Goal: Task Accomplishment & Management: Complete application form

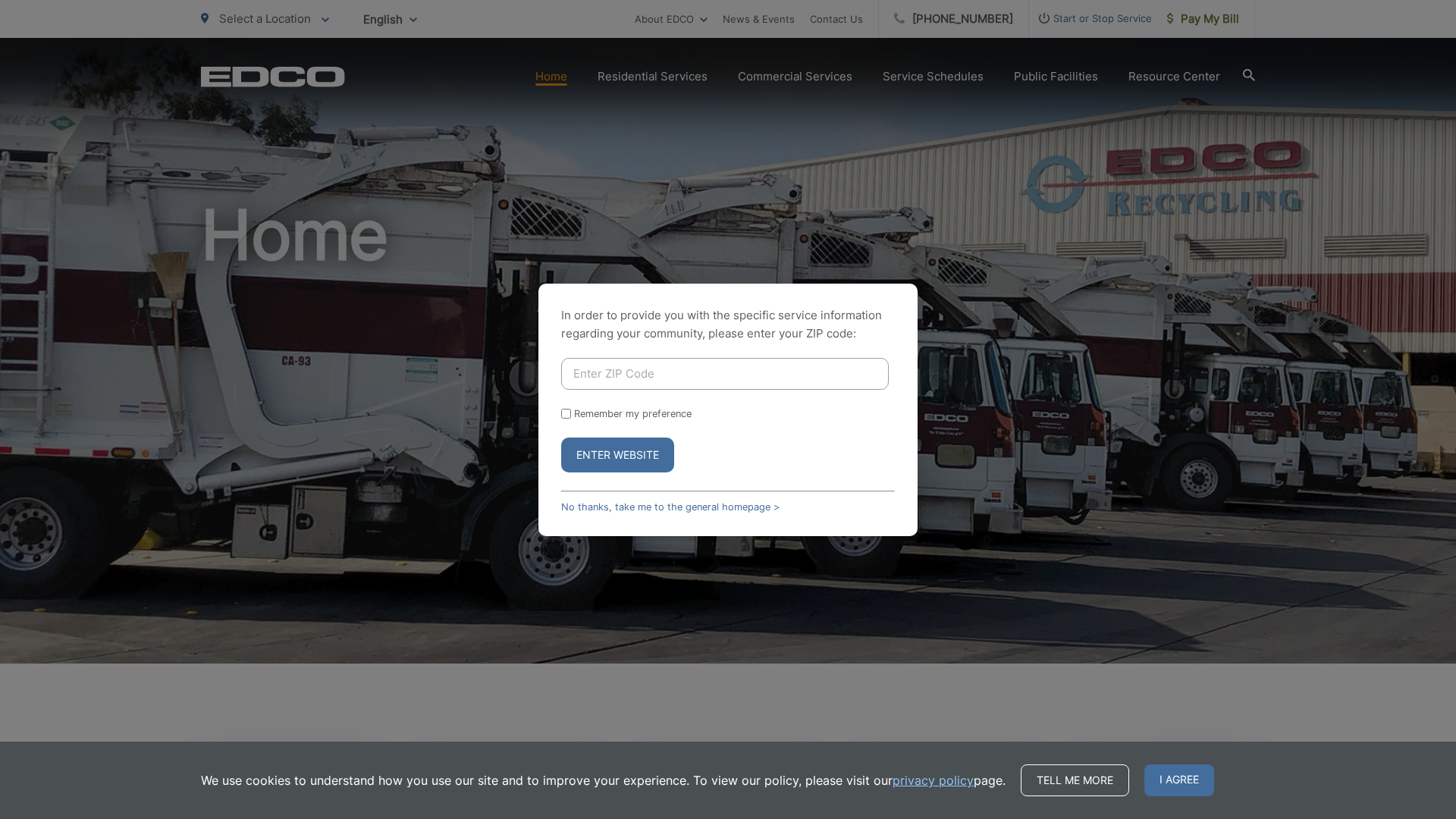
click at [588, 381] on input "Enter ZIP Code" at bounding box center [724, 374] width 327 height 32
type input "9"
type input "92078"
click at [568, 415] on input "Remember my preference" at bounding box center [566, 413] width 9 height 9
checkbox input "true"
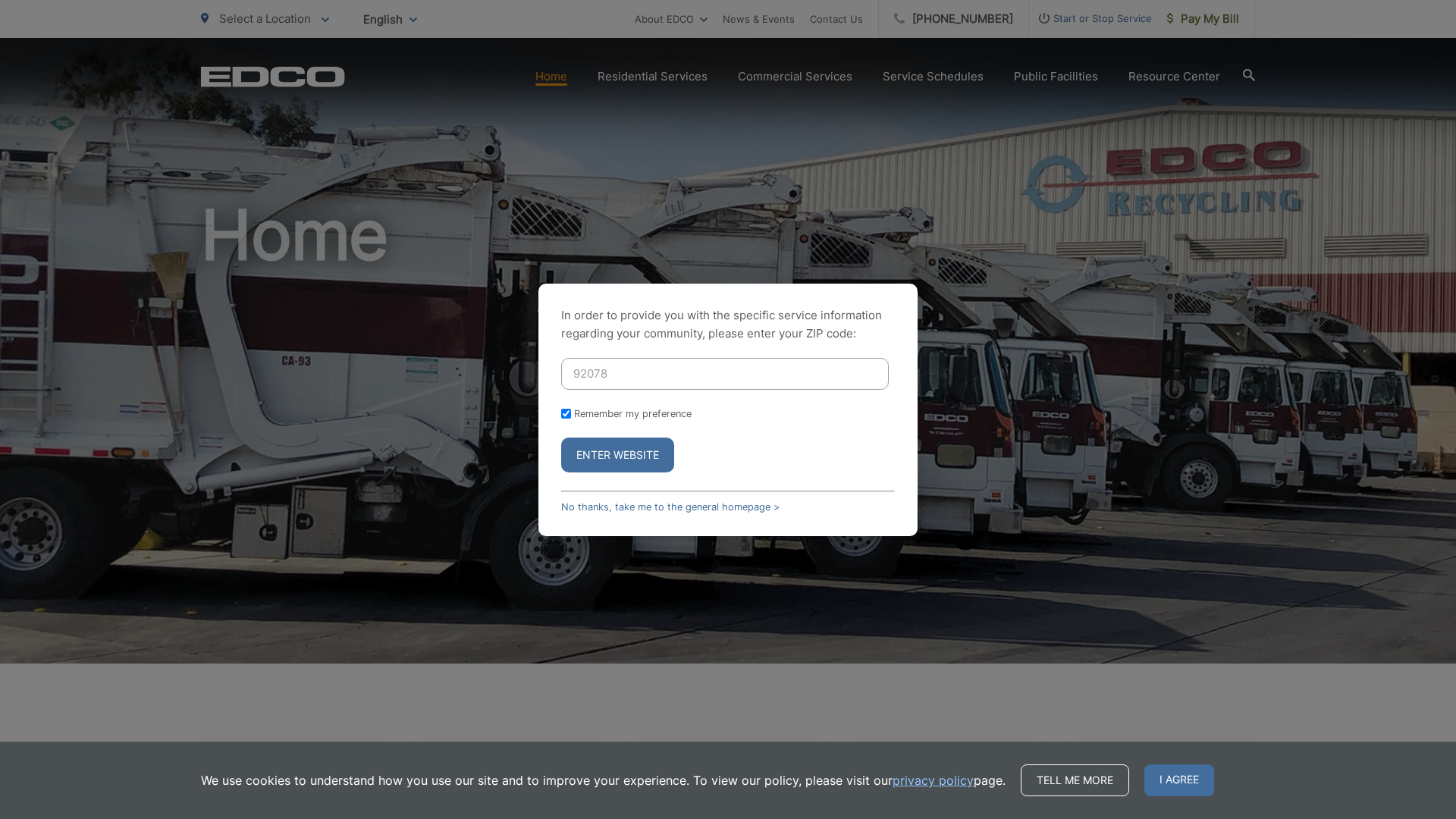
checkbox input "true"
click at [602, 450] on button "Enter Website" at bounding box center [617, 455] width 113 height 35
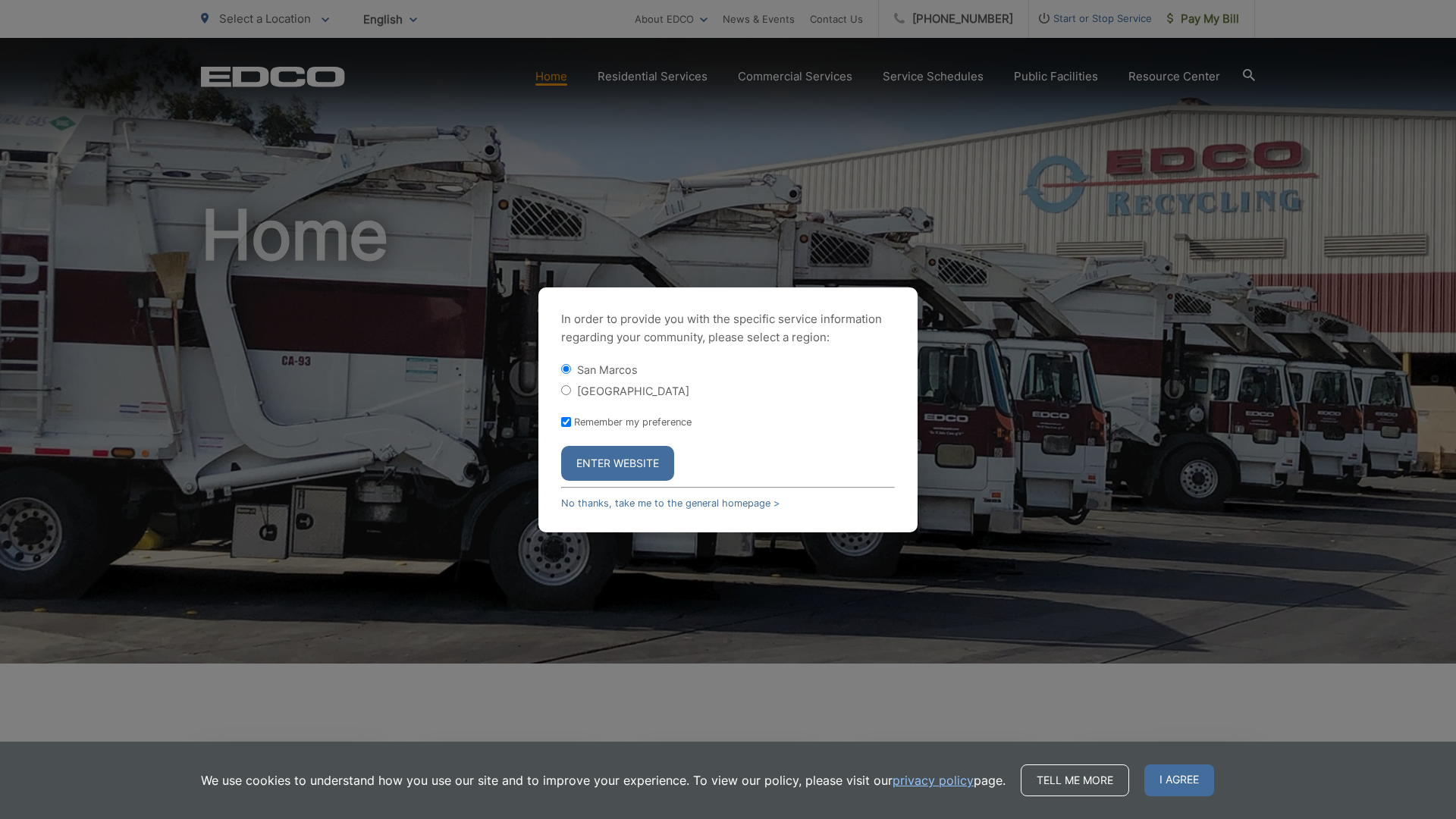
click at [616, 463] on button "Enter Website" at bounding box center [617, 463] width 113 height 35
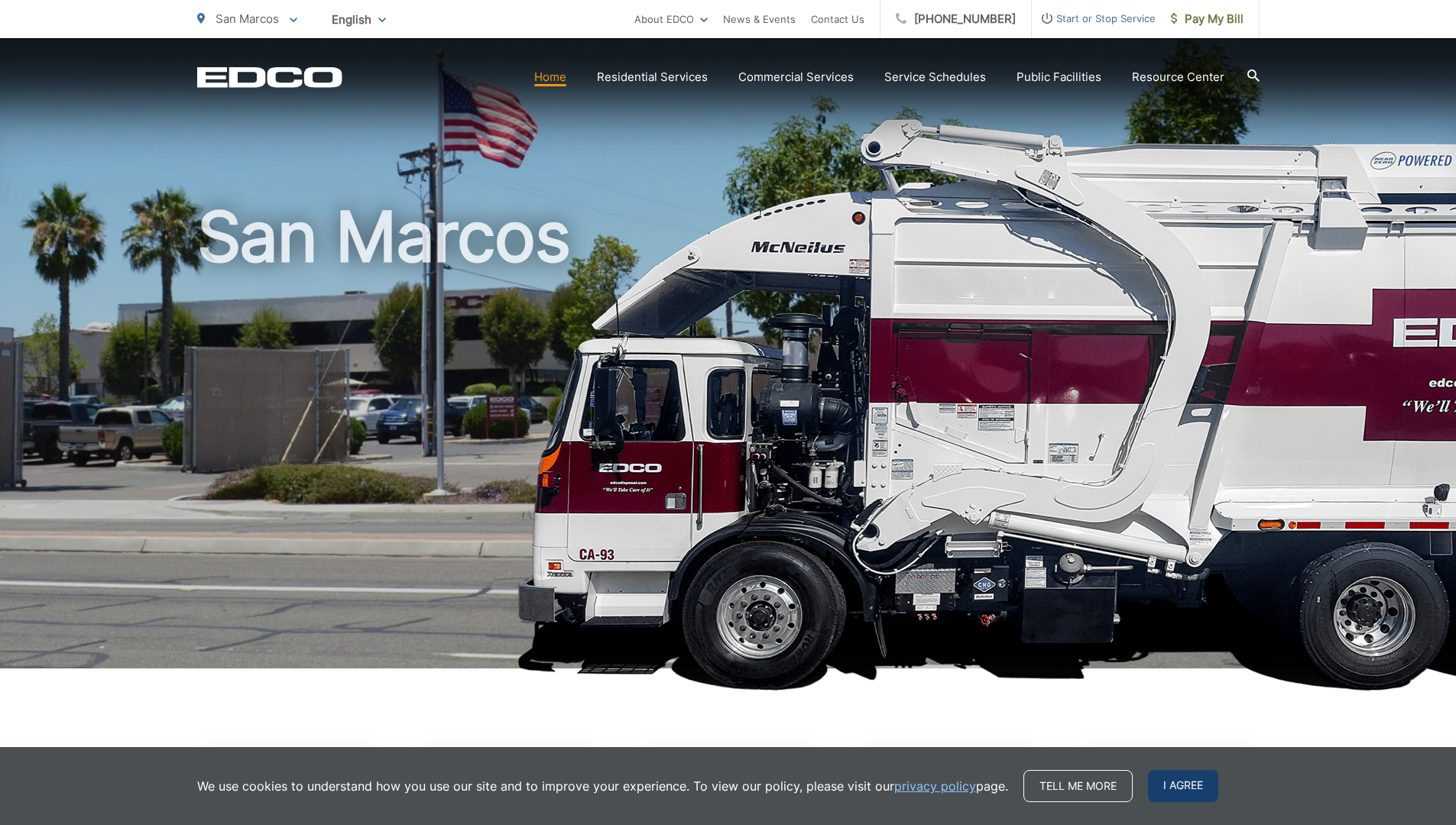
click at [1163, 777] on span "I agree" at bounding box center [1183, 786] width 70 height 32
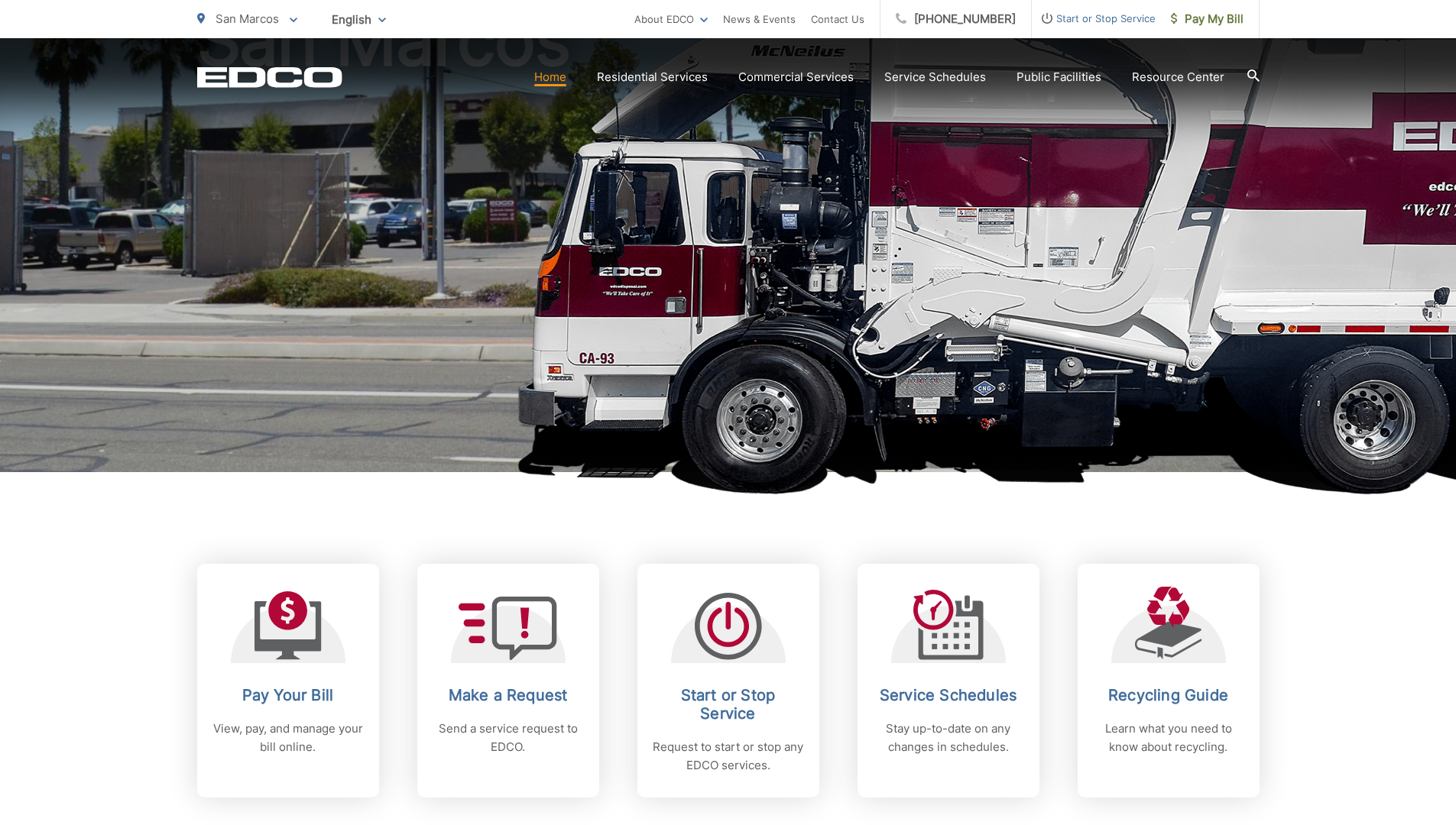
scroll to position [305, 0]
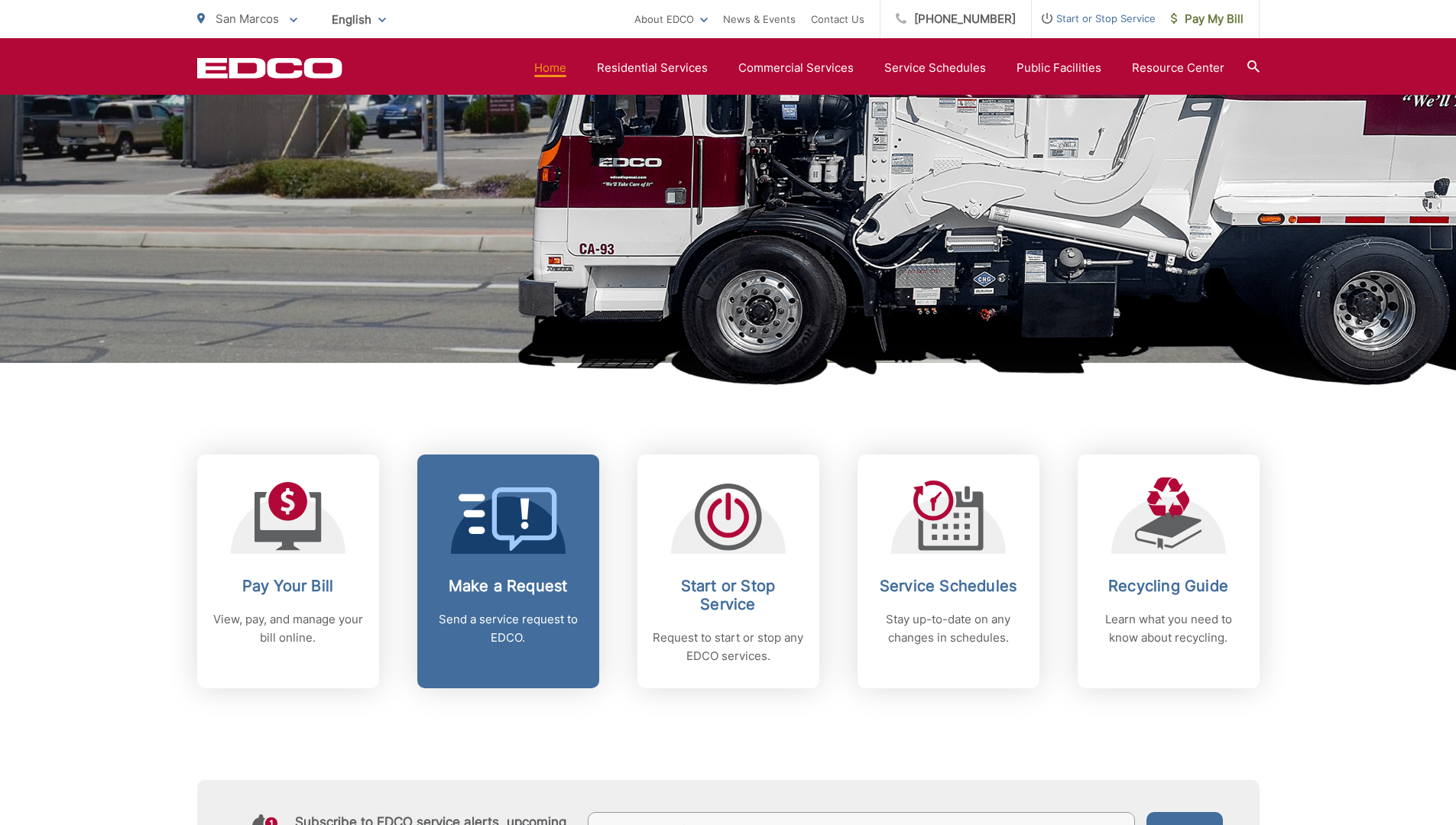
click at [561, 559] on link "Make a Request Send a service request to EDCO." at bounding box center [508, 571] width 182 height 234
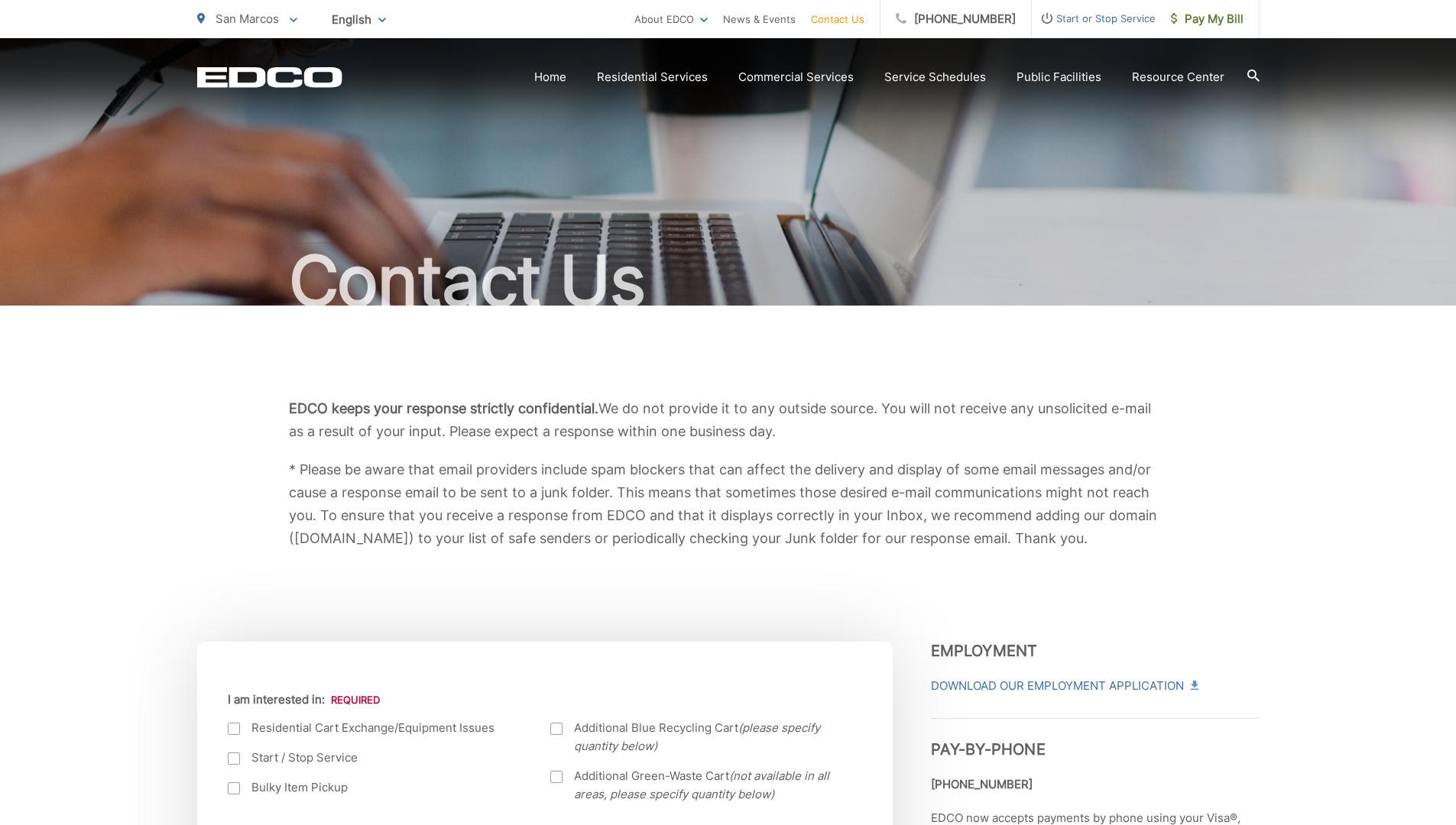
scroll to position [382, 0]
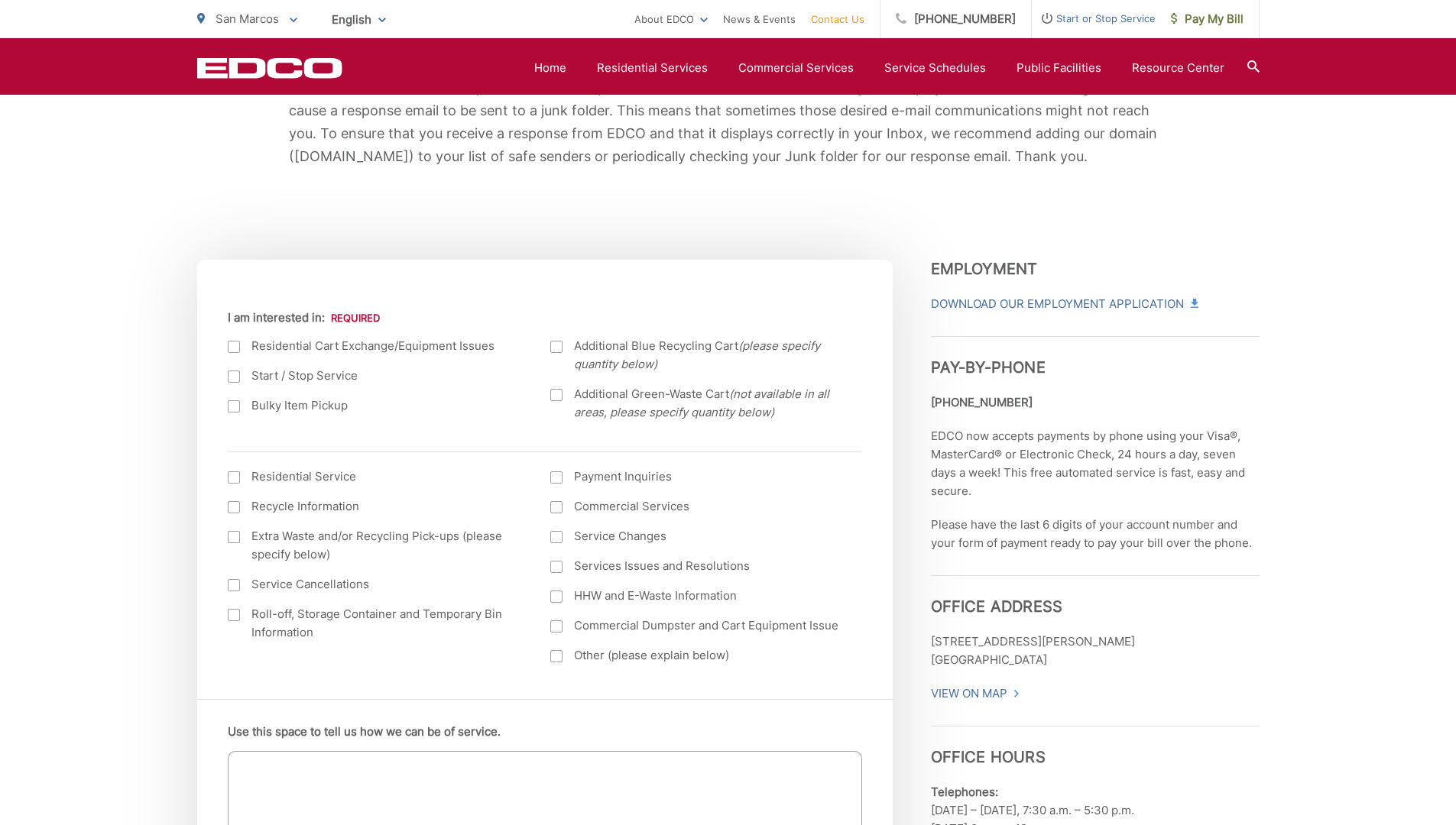
click at [231, 348] on div at bounding box center [233, 347] width 12 height 12
click at [0, 0] on input "I am interested in:" at bounding box center [0, 0] width 0 height 0
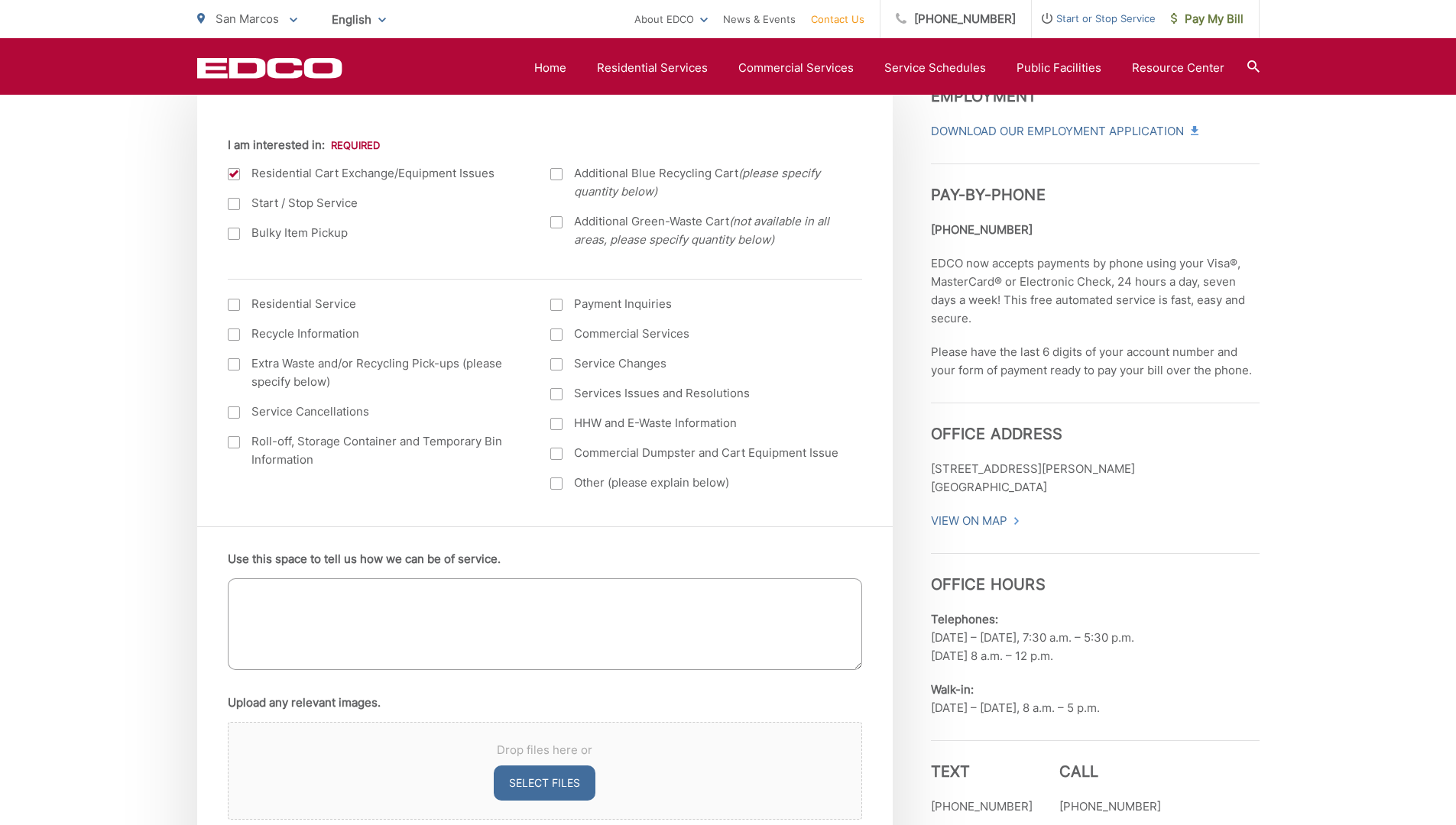
scroll to position [611, 0]
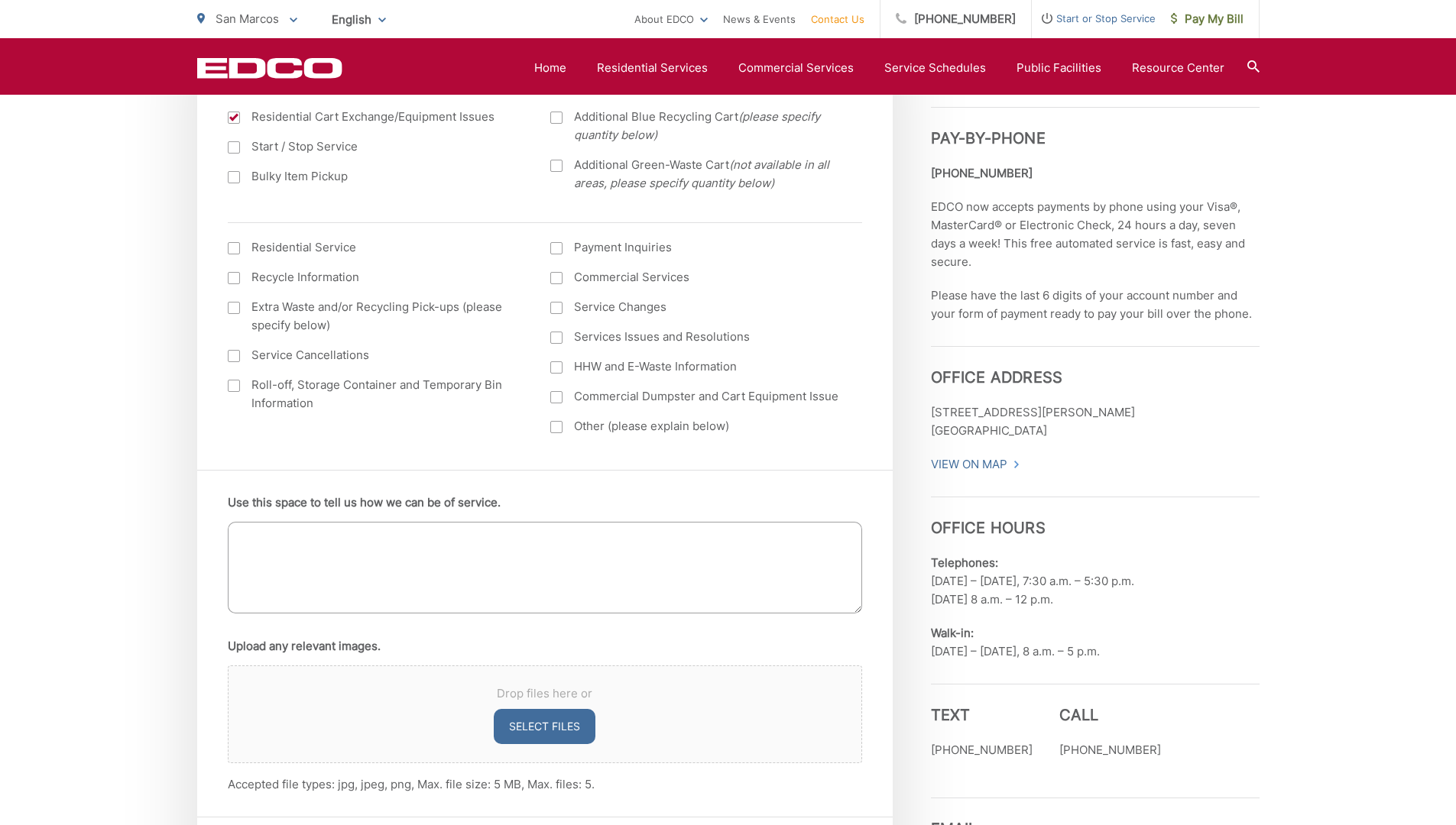
click at [274, 541] on textarea "Use this space to tell us how we can be of service." at bounding box center [545, 567] width 635 height 91
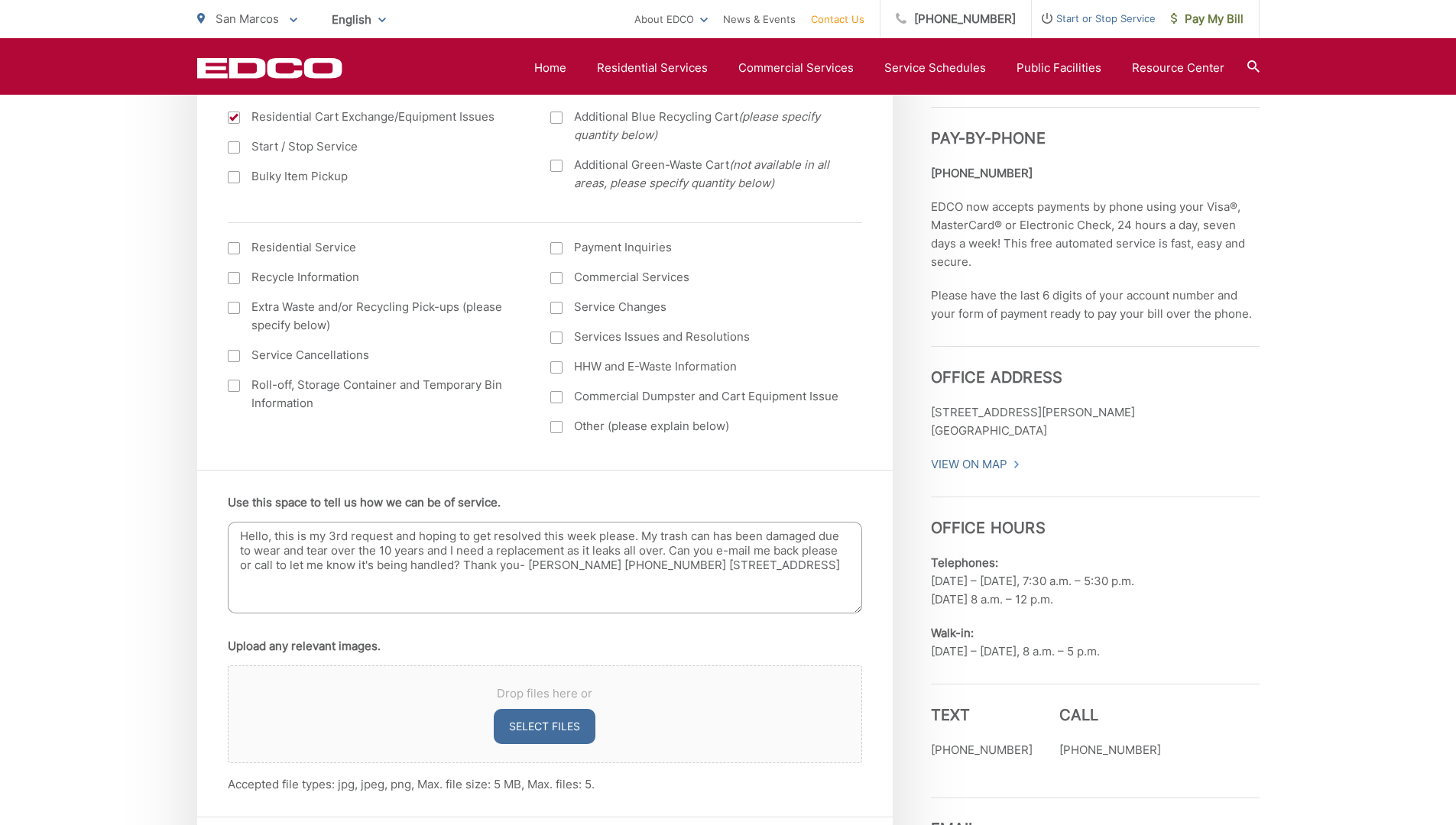
drag, startPoint x: 326, startPoint y: 582, endPoint x: 224, endPoint y: 517, distance: 121.0
click at [224, 517] on div "Use this space to tell us how we can be of service. Hello, this is my 3rd reque…" at bounding box center [545, 643] width 696 height 347
type textarea "Hello, this is my 3rd request and hoping to get resolved this week please. My t…"
click at [1324, 10] on div "San Marcos To change your zip code, enter it below and press change. Change Tak…" at bounding box center [728, 19] width 1456 height 38
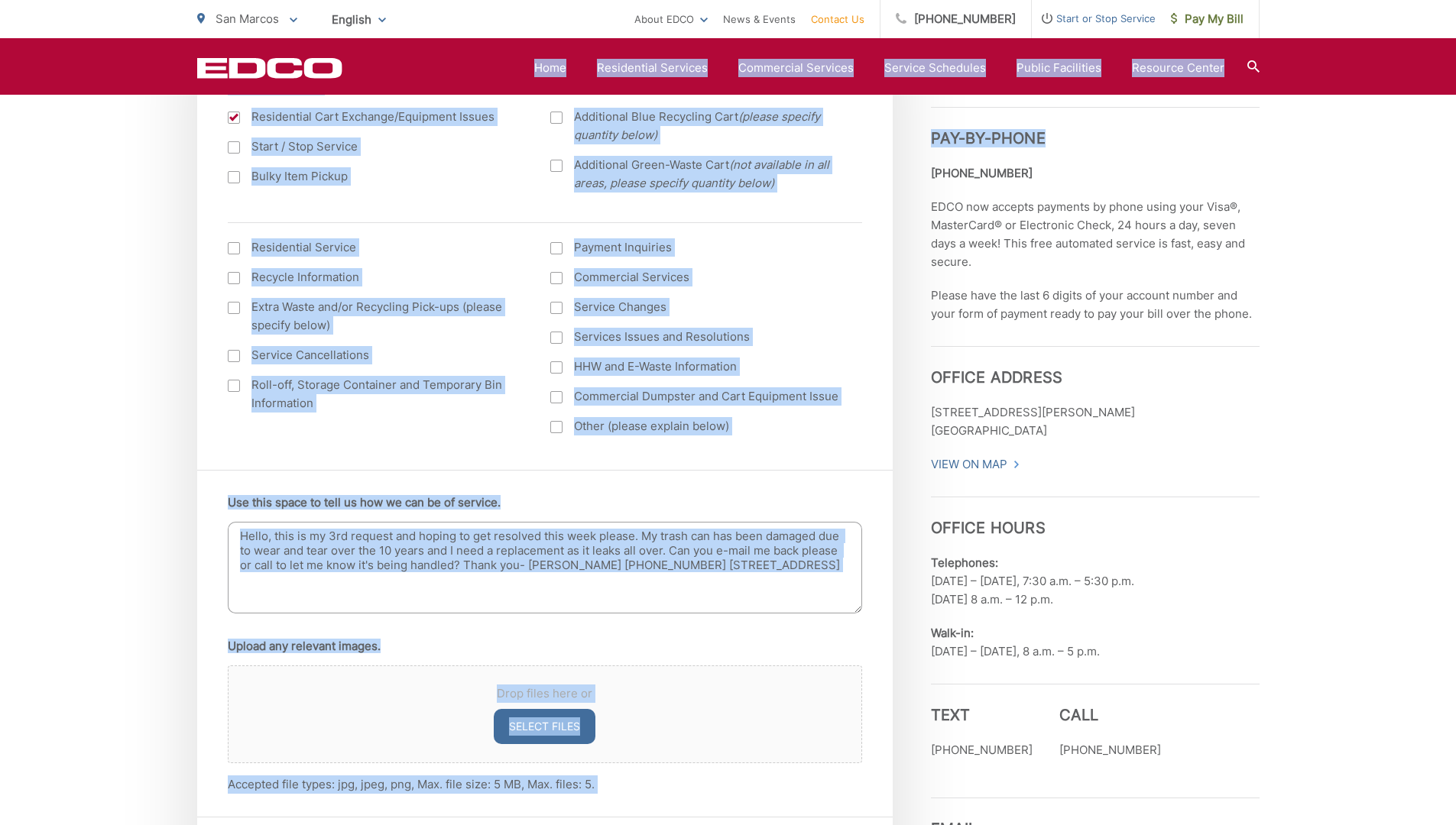
drag, startPoint x: 1302, startPoint y: 50, endPoint x: 1264, endPoint y: 128, distance: 86.8
click at [1316, 23] on div "San Marcos To change your zip code, enter it below and press change. Change Tak…" at bounding box center [728, 19] width 1456 height 38
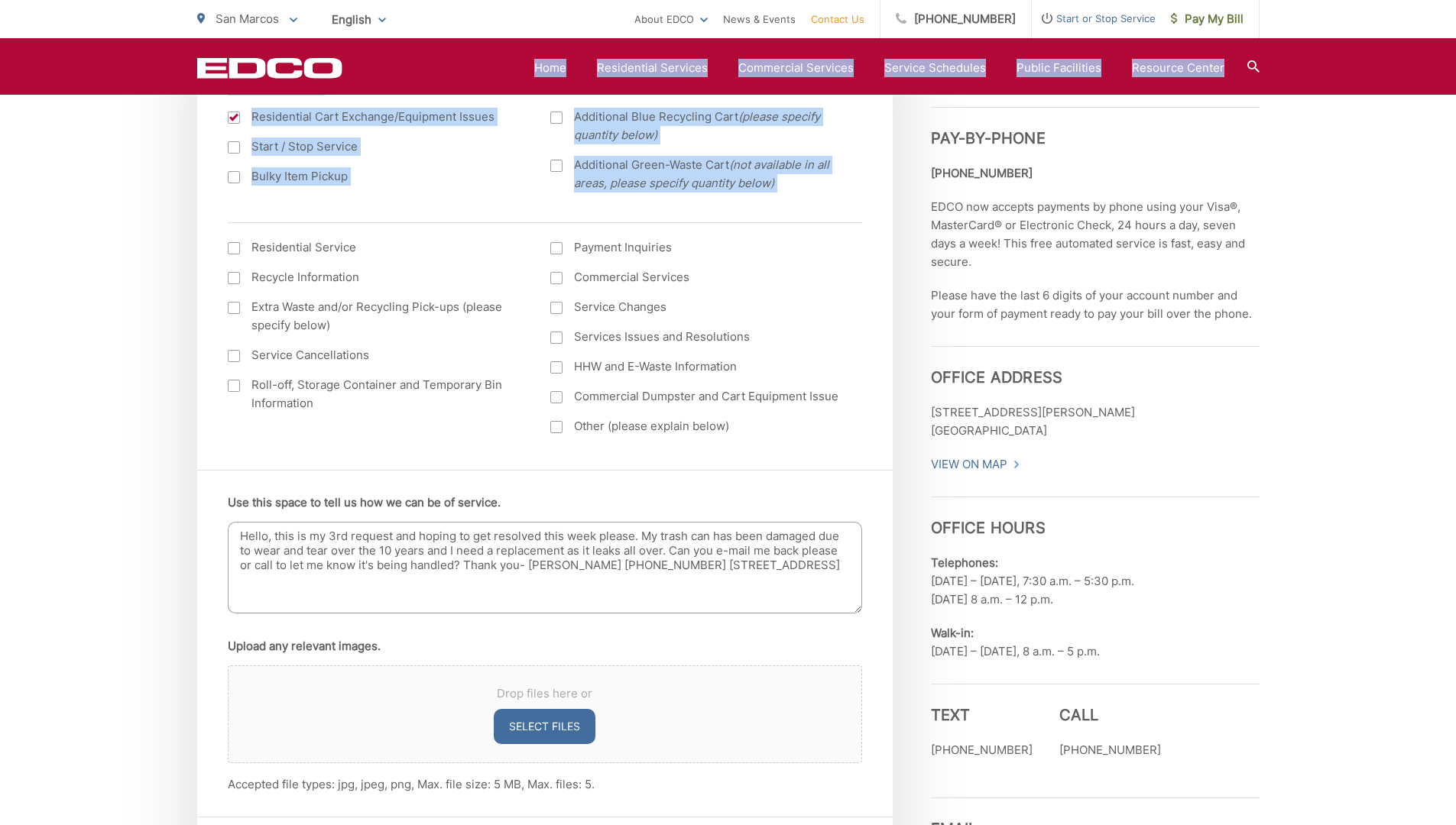
drag, startPoint x: 1316, startPoint y: 22, endPoint x: -398, endPoint y: 222, distance: 1725.6
click at [551, 720] on button "Select files" at bounding box center [545, 726] width 102 height 35
click at [1296, 13] on div "San Marcos To change your zip code, enter it below and press change. Change Tak…" at bounding box center [728, 19] width 1456 height 38
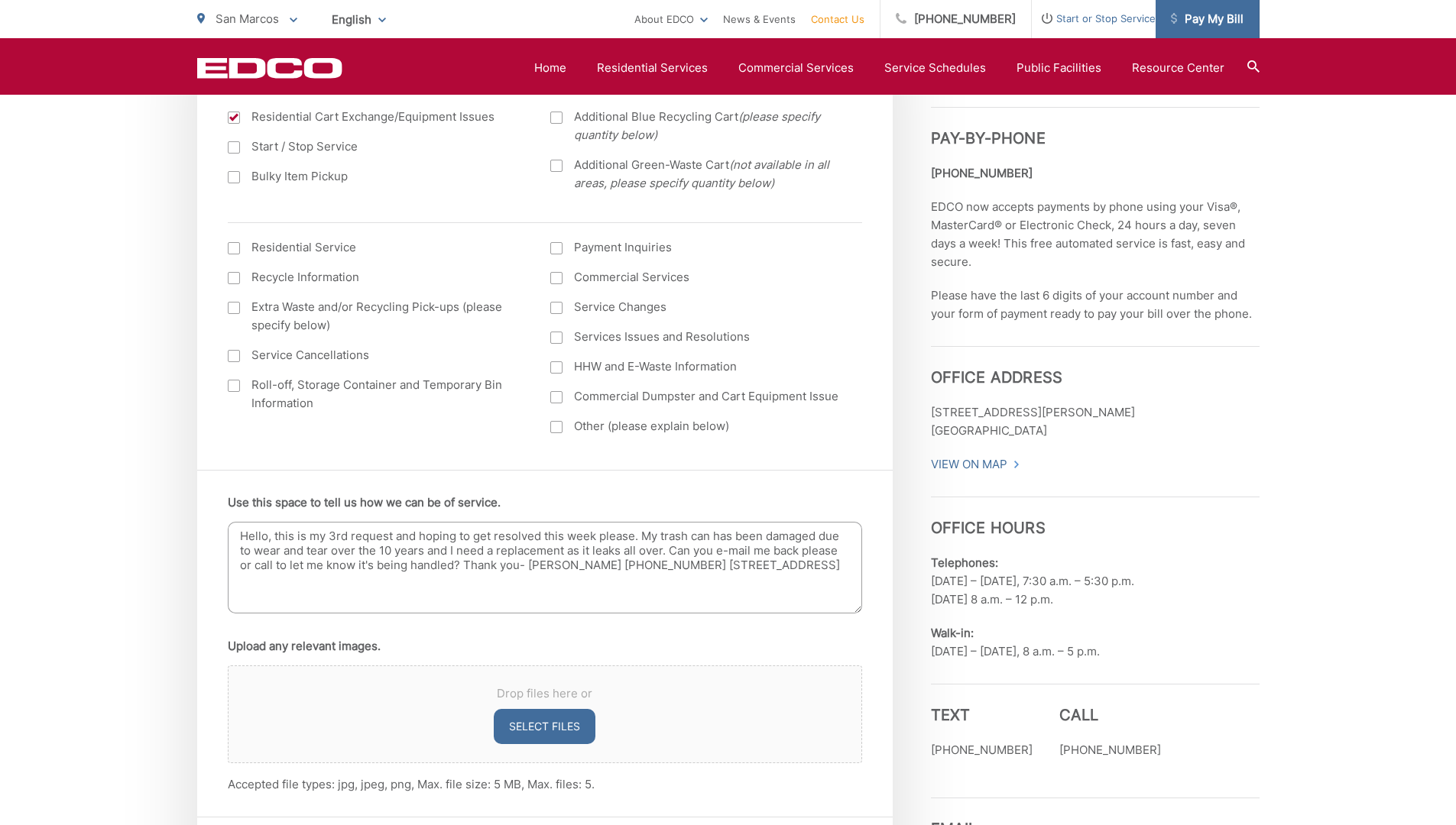
click at [1231, 14] on span "Pay My Bill" at bounding box center [1207, 18] width 72 height 18
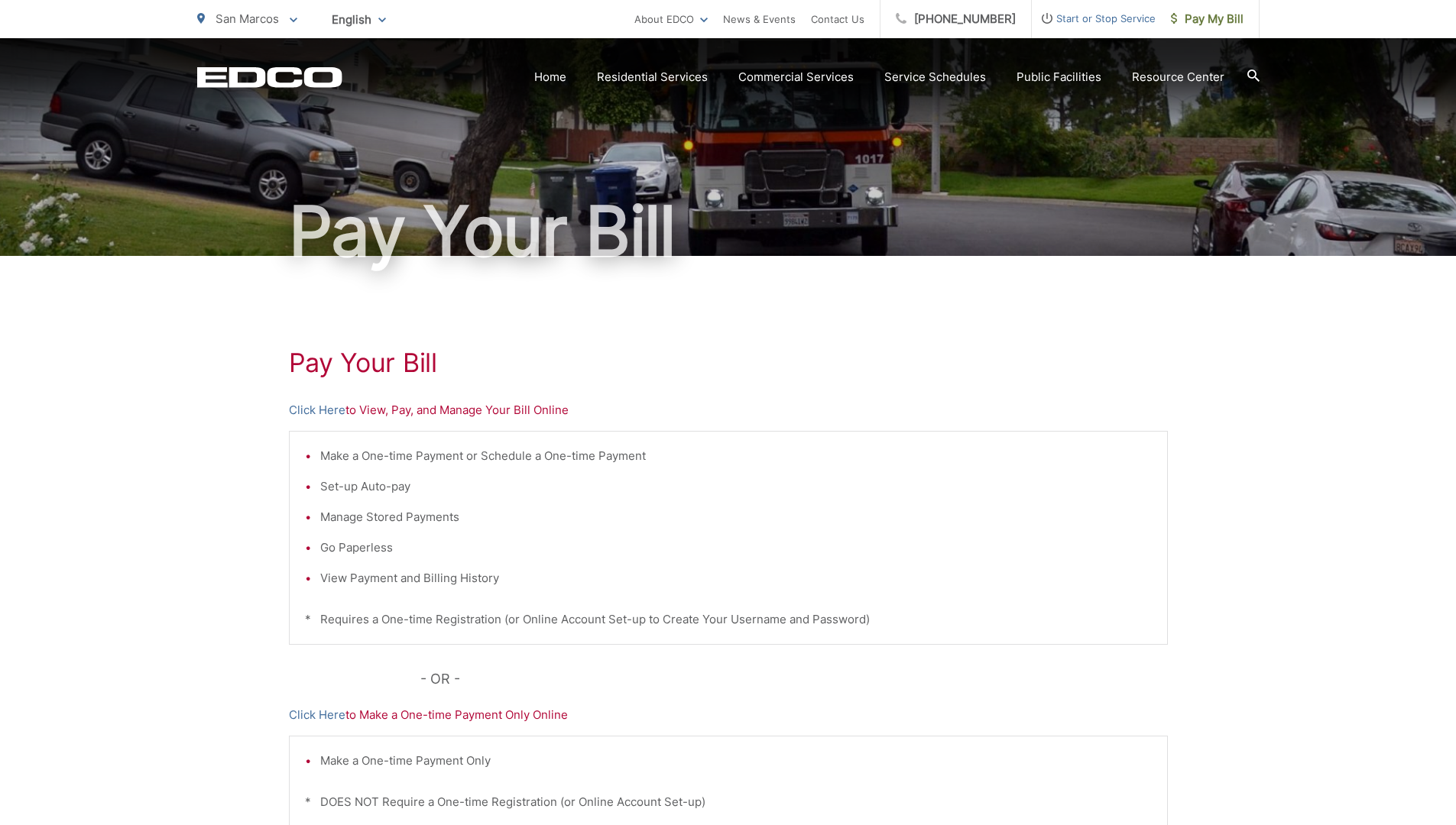
scroll to position [153, 0]
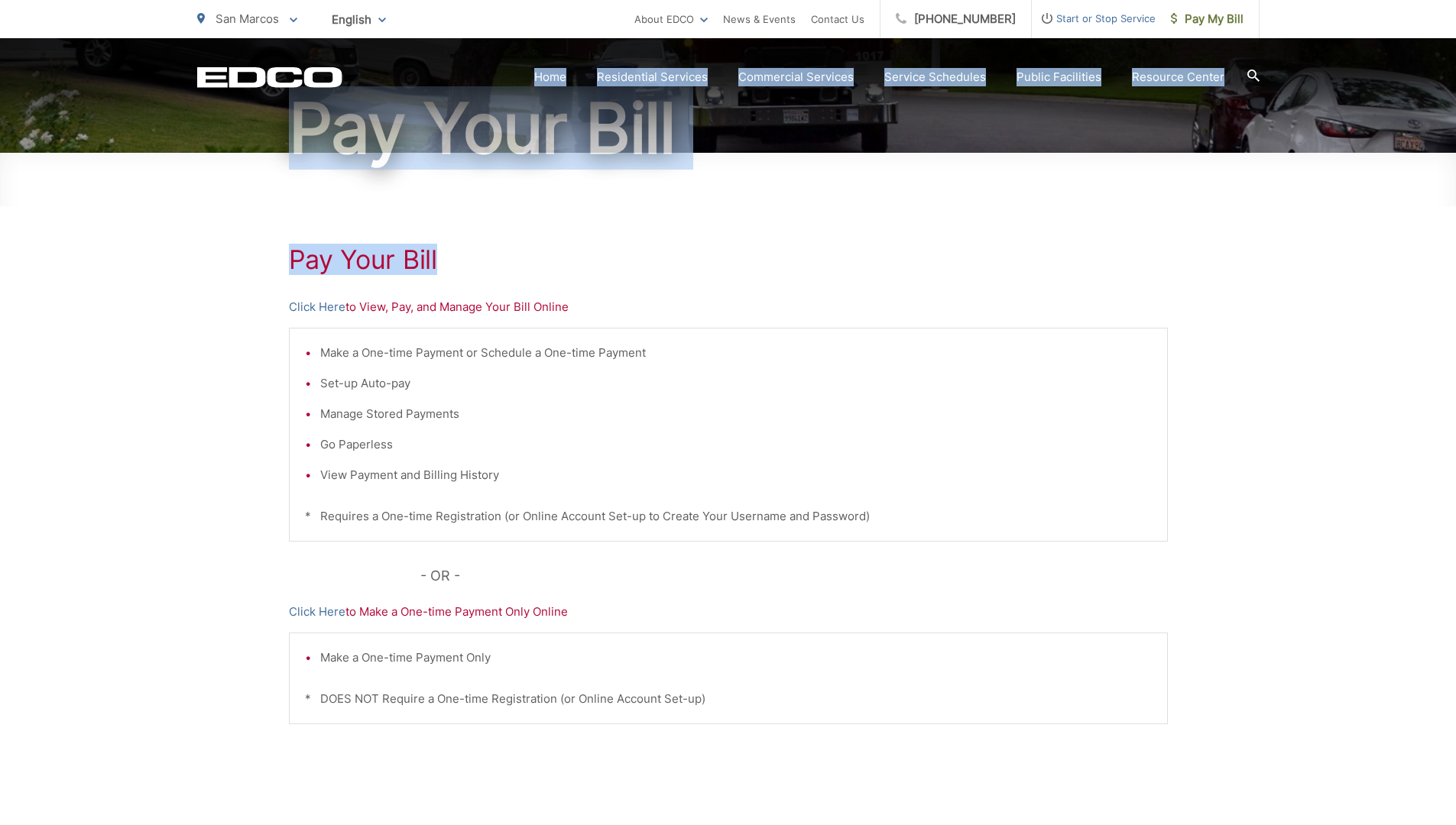
drag, startPoint x: 1323, startPoint y: 17, endPoint x: 1093, endPoint y: 235, distance: 316.9
click at [1091, 242] on body "Home Back Home Residential Services Overview Curbside Pickup Recycling Organic …" at bounding box center [728, 260] width 1456 height 825
drag, startPoint x: 1368, startPoint y: 10, endPoint x: 1433, endPoint y: 12, distance: 65.0
click at [1433, 12] on div "San Marcos To change your zip code, enter it below and press change. Change Tak…" at bounding box center [728, 19] width 1456 height 38
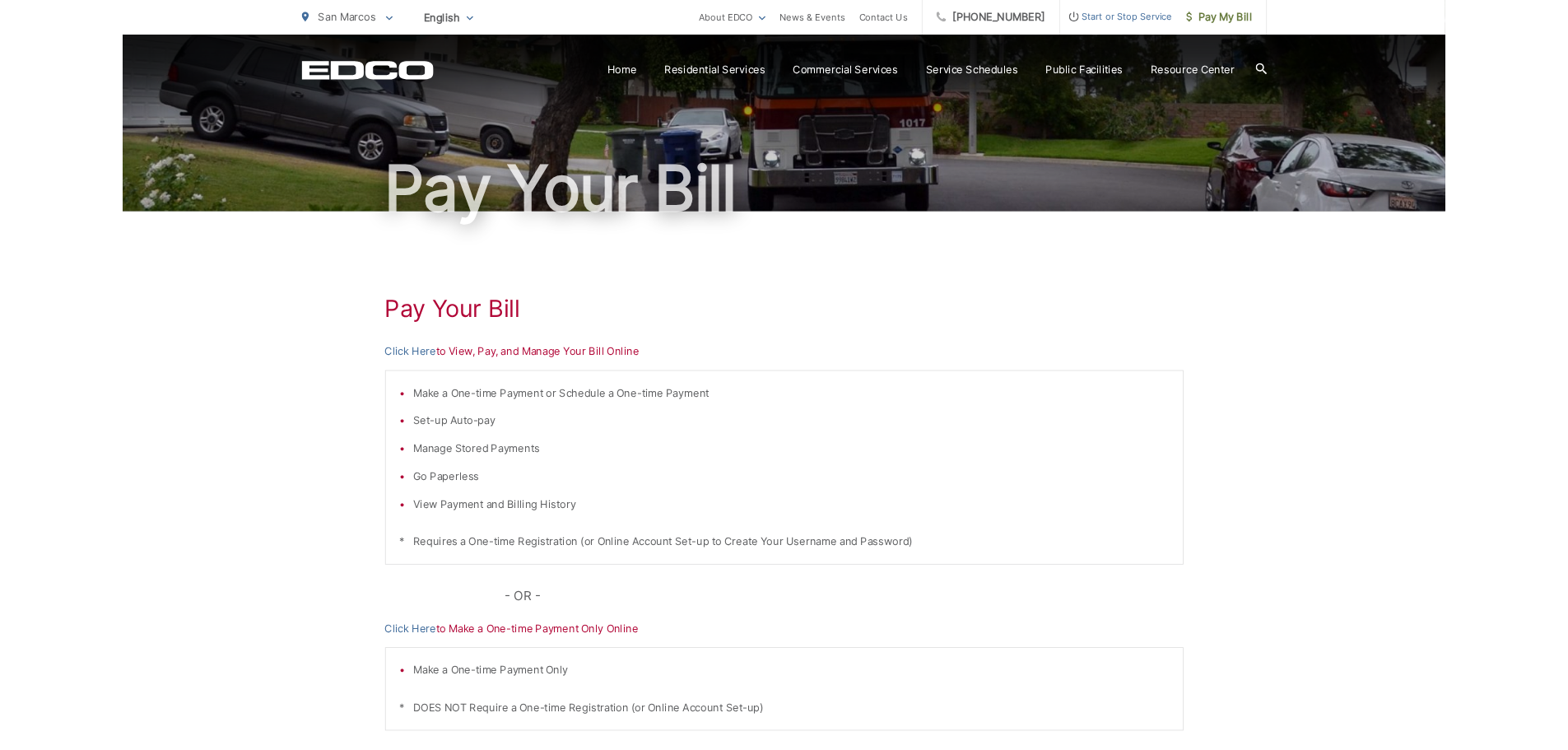
scroll to position [0, 0]
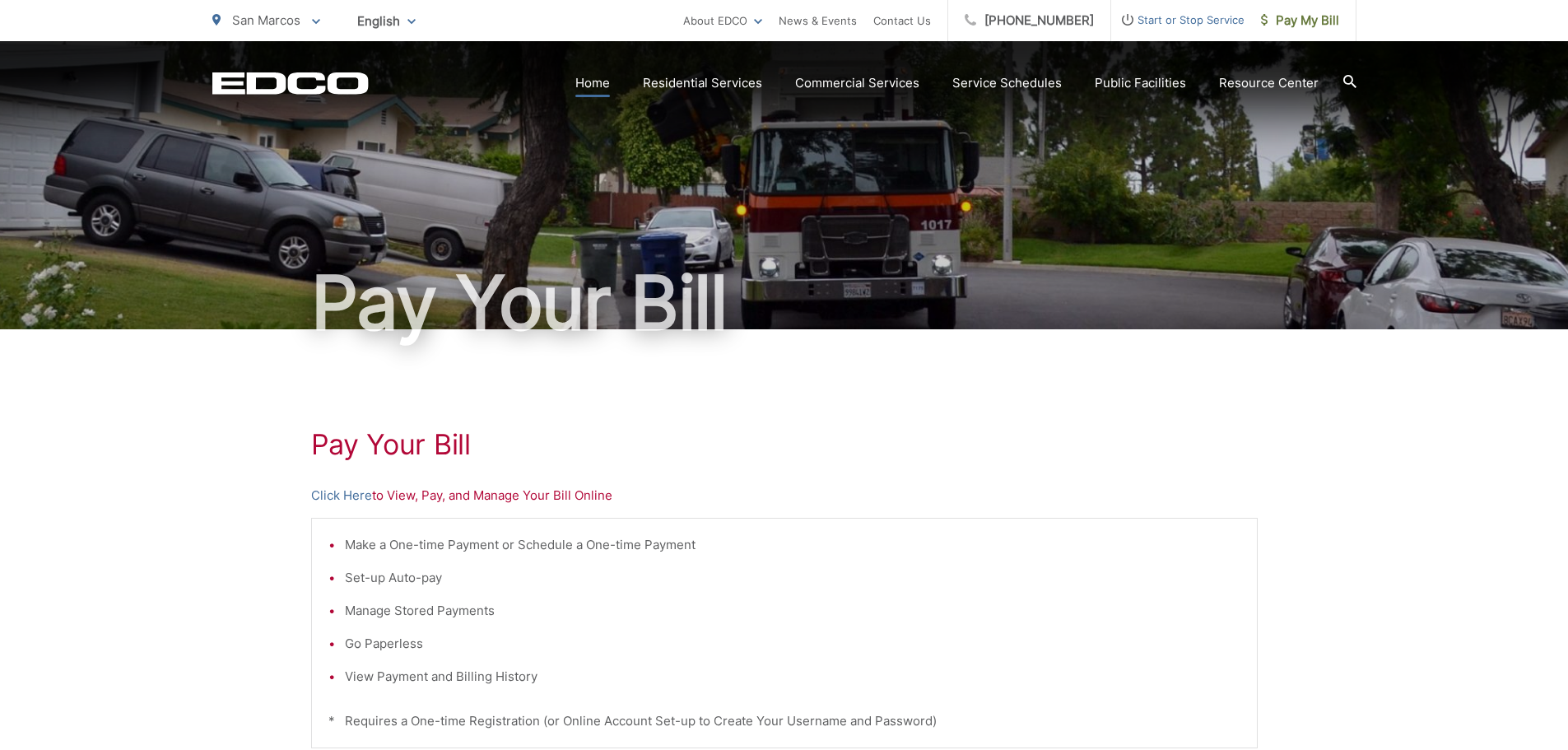
click at [599, 84] on link "Home" at bounding box center [593, 83] width 34 height 20
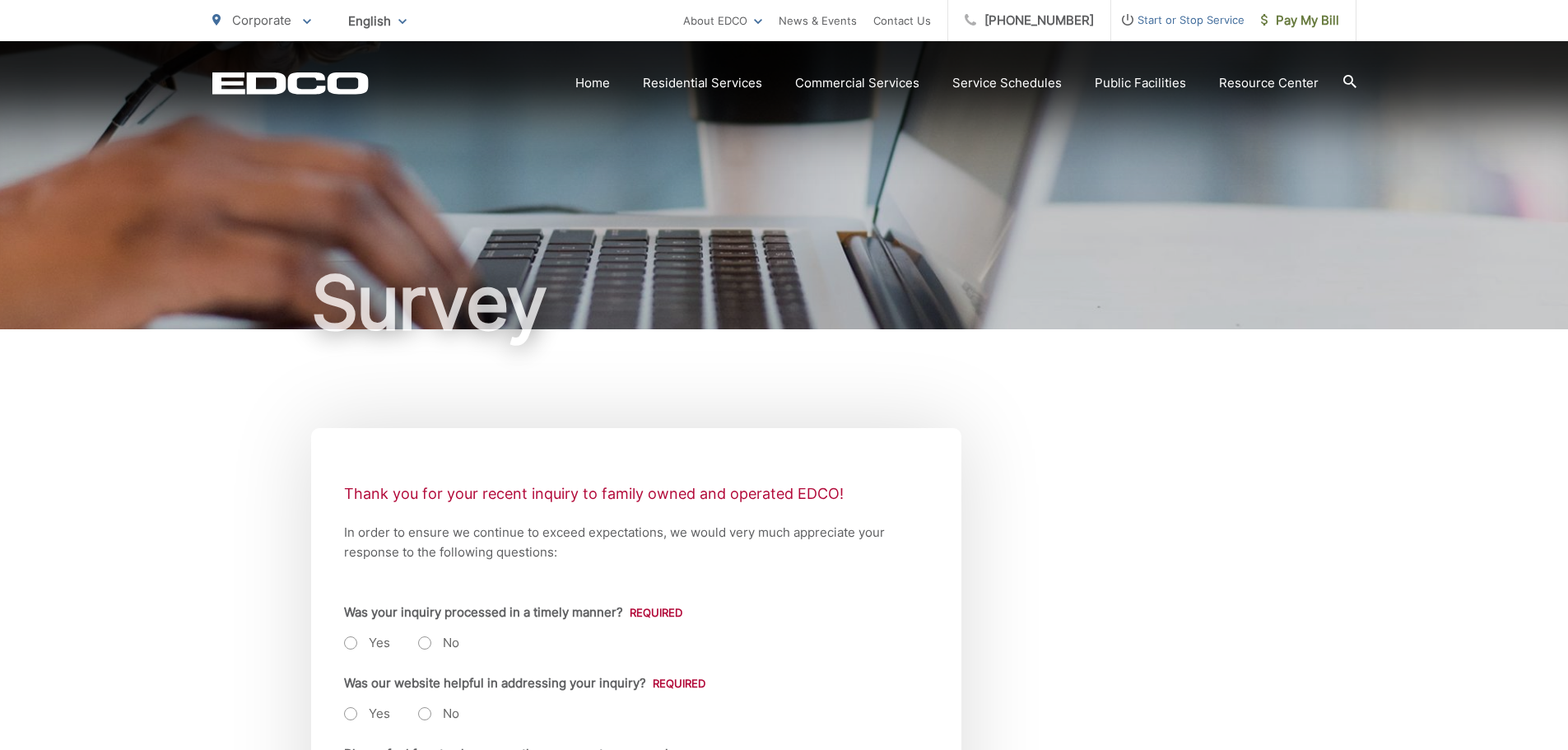
scroll to position [164, 0]
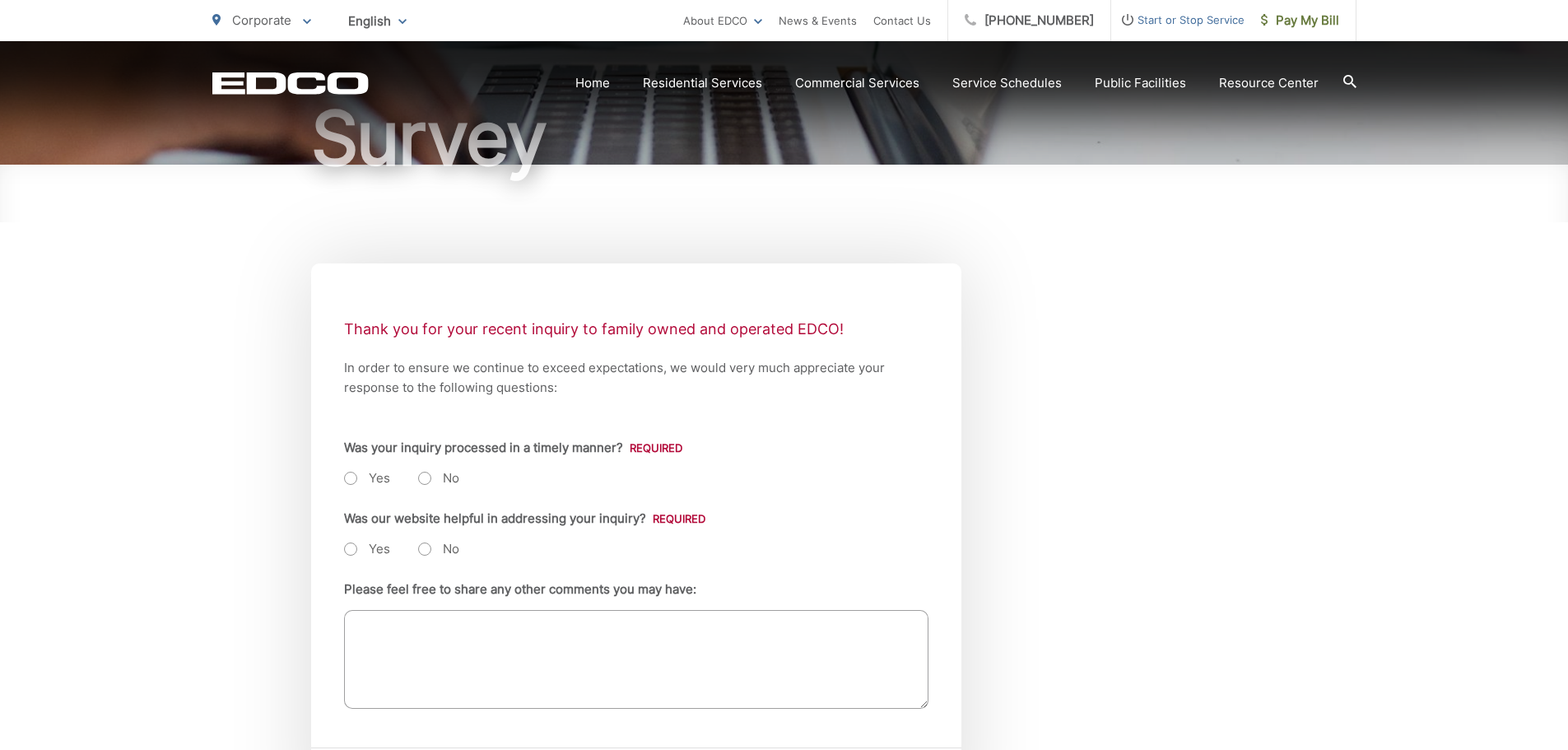
click at [431, 473] on label "No" at bounding box center [438, 478] width 41 height 16
radio input "true"
click at [425, 550] on label "No" at bounding box center [438, 549] width 41 height 16
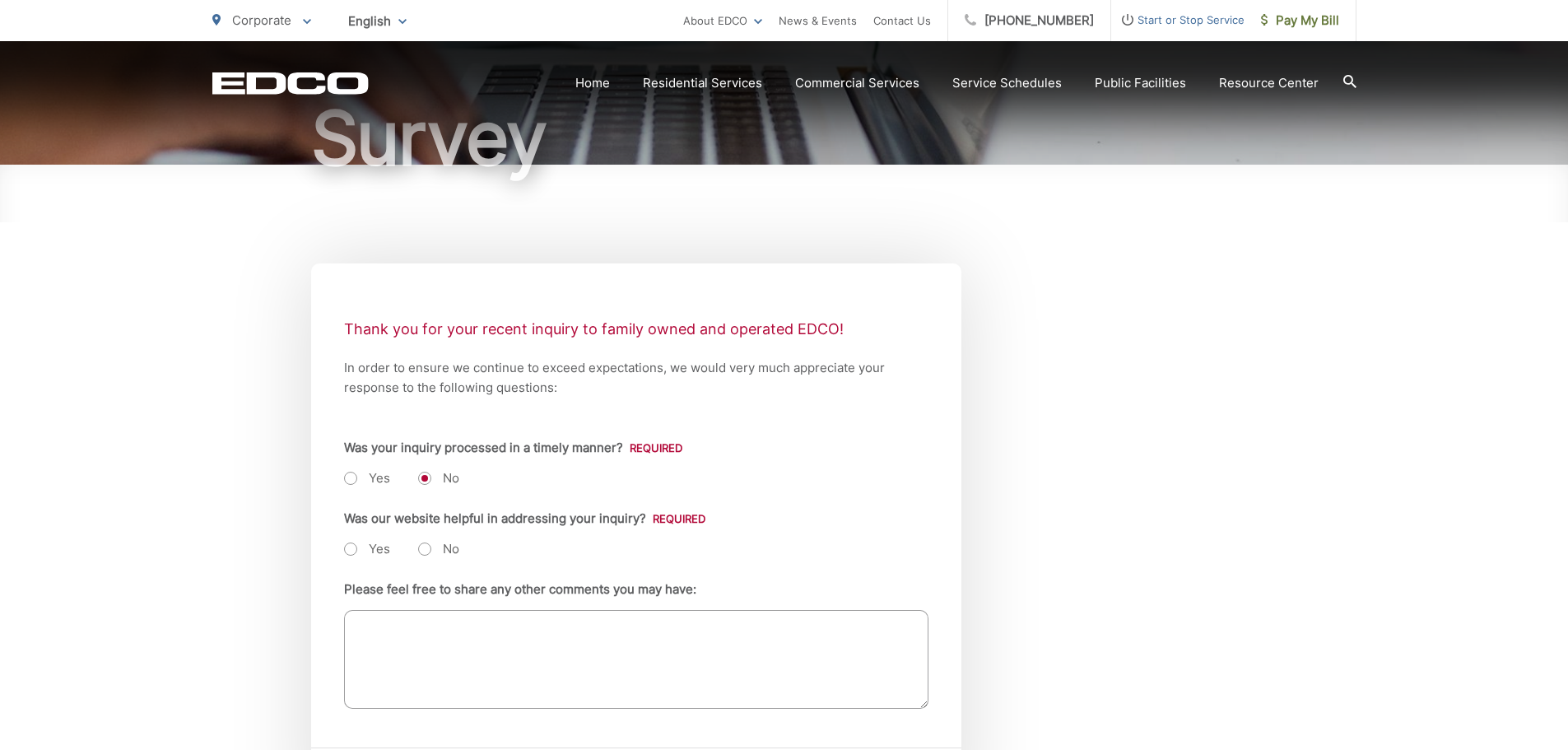
radio input "true"
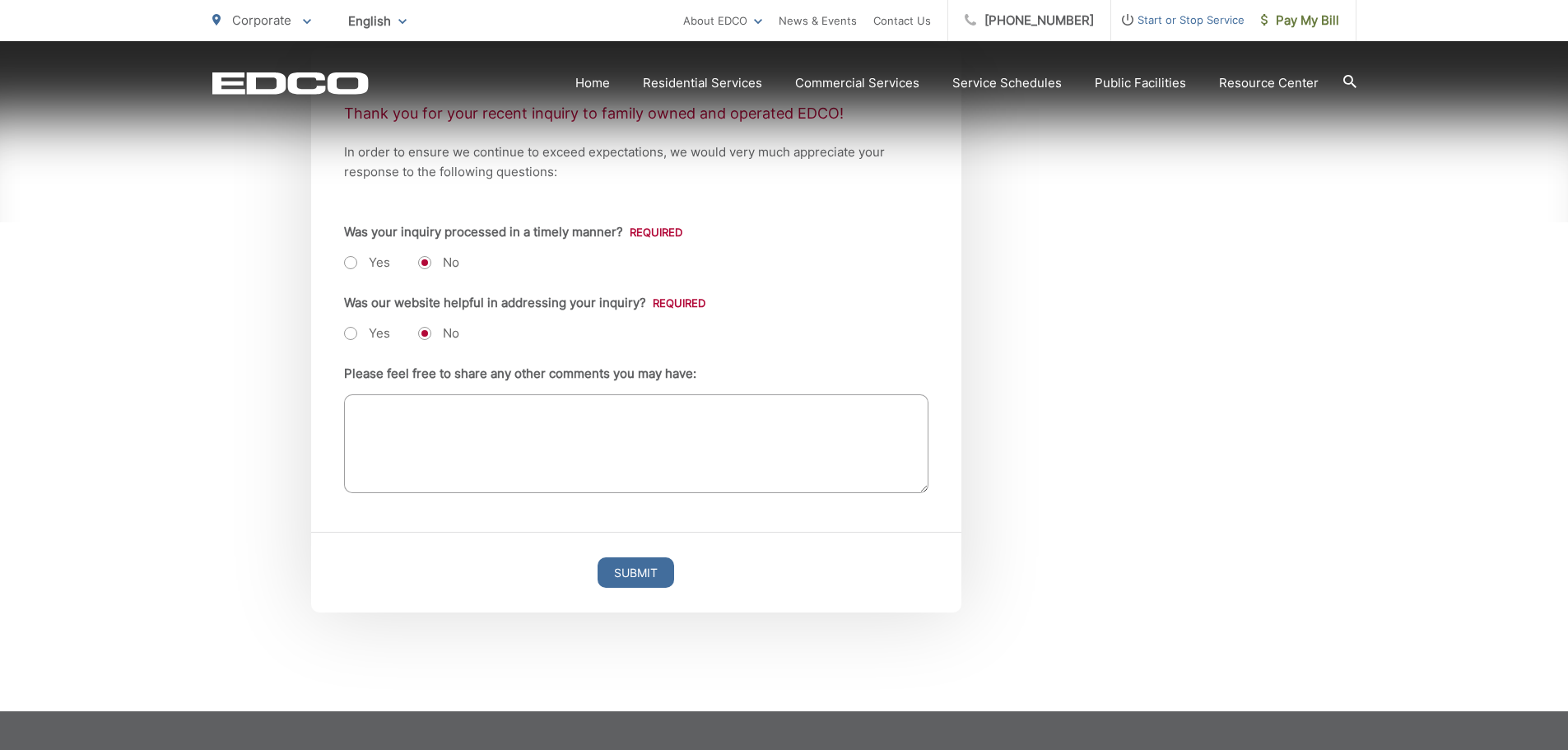
scroll to position [412, 0]
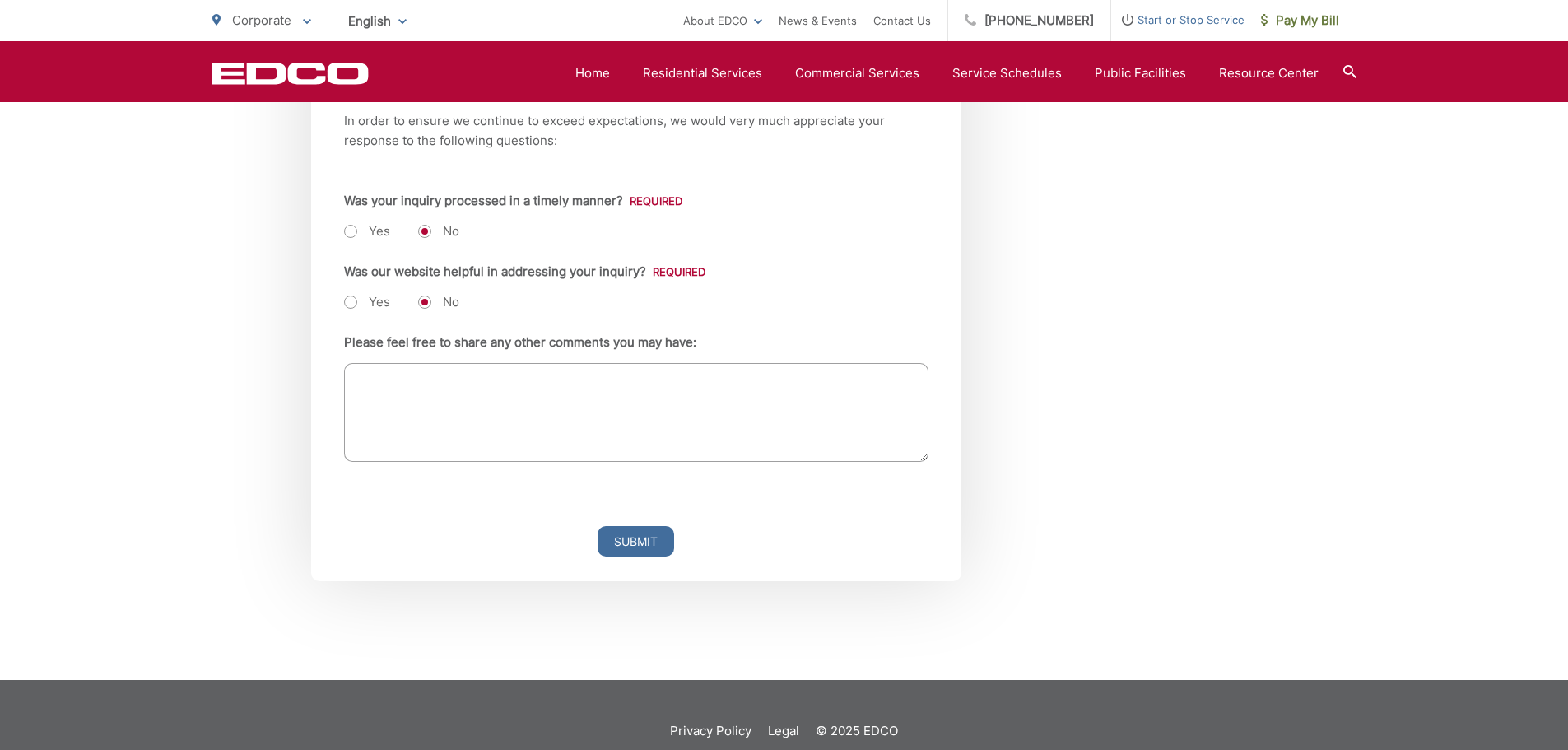
click at [369, 390] on textarea "Please feel free to share any other comments you may have:" at bounding box center [636, 412] width 584 height 98
click at [807, 376] on textarea "I never heard back from anyone - and i still have the large cracked grey bin." at bounding box center [636, 412] width 584 height 98
type textarea "I never heard back from anyone - and i still have the large cracked grey bin."
click at [641, 539] on input "Submit" at bounding box center [635, 541] width 76 height 31
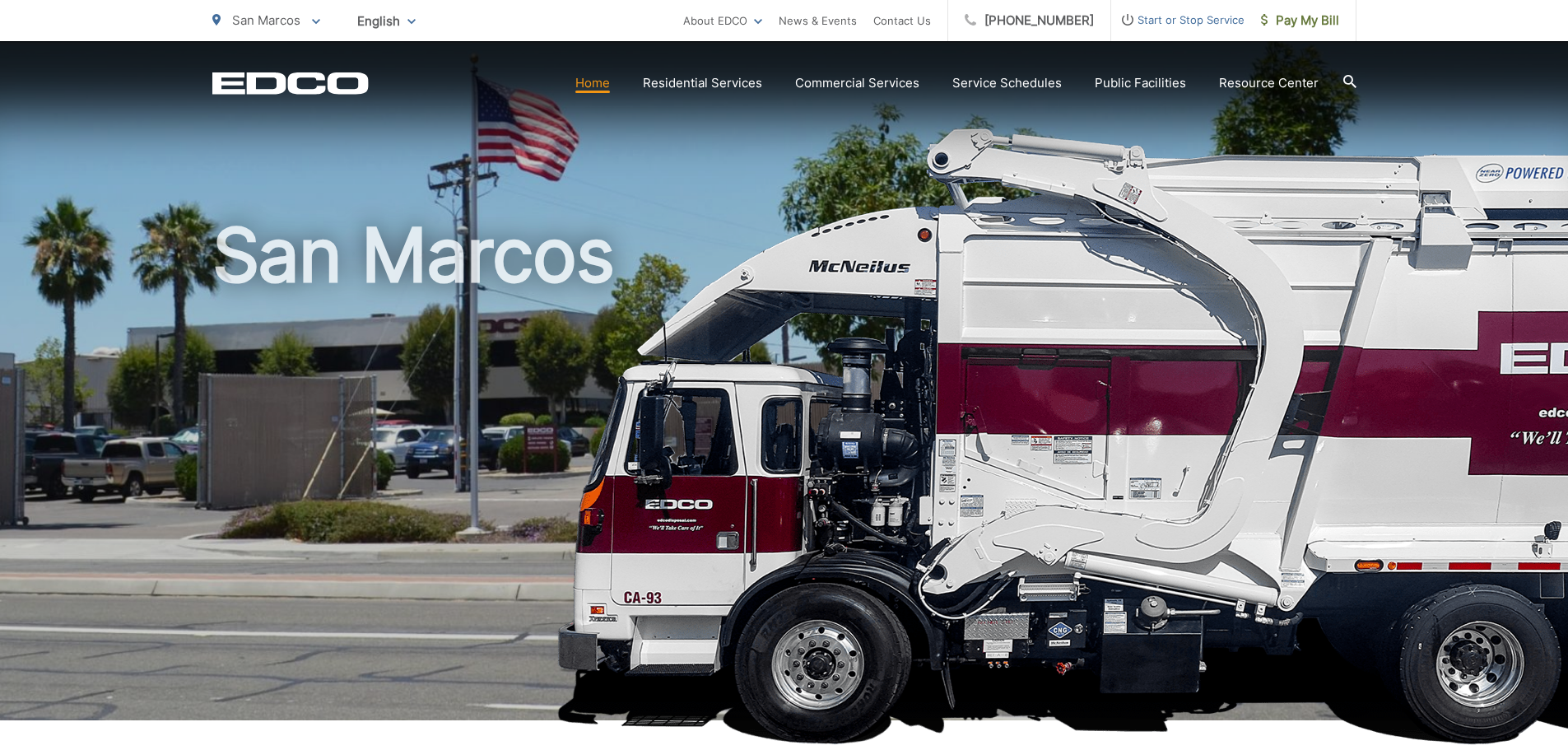
click at [606, 81] on link "Home" at bounding box center [593, 83] width 34 height 20
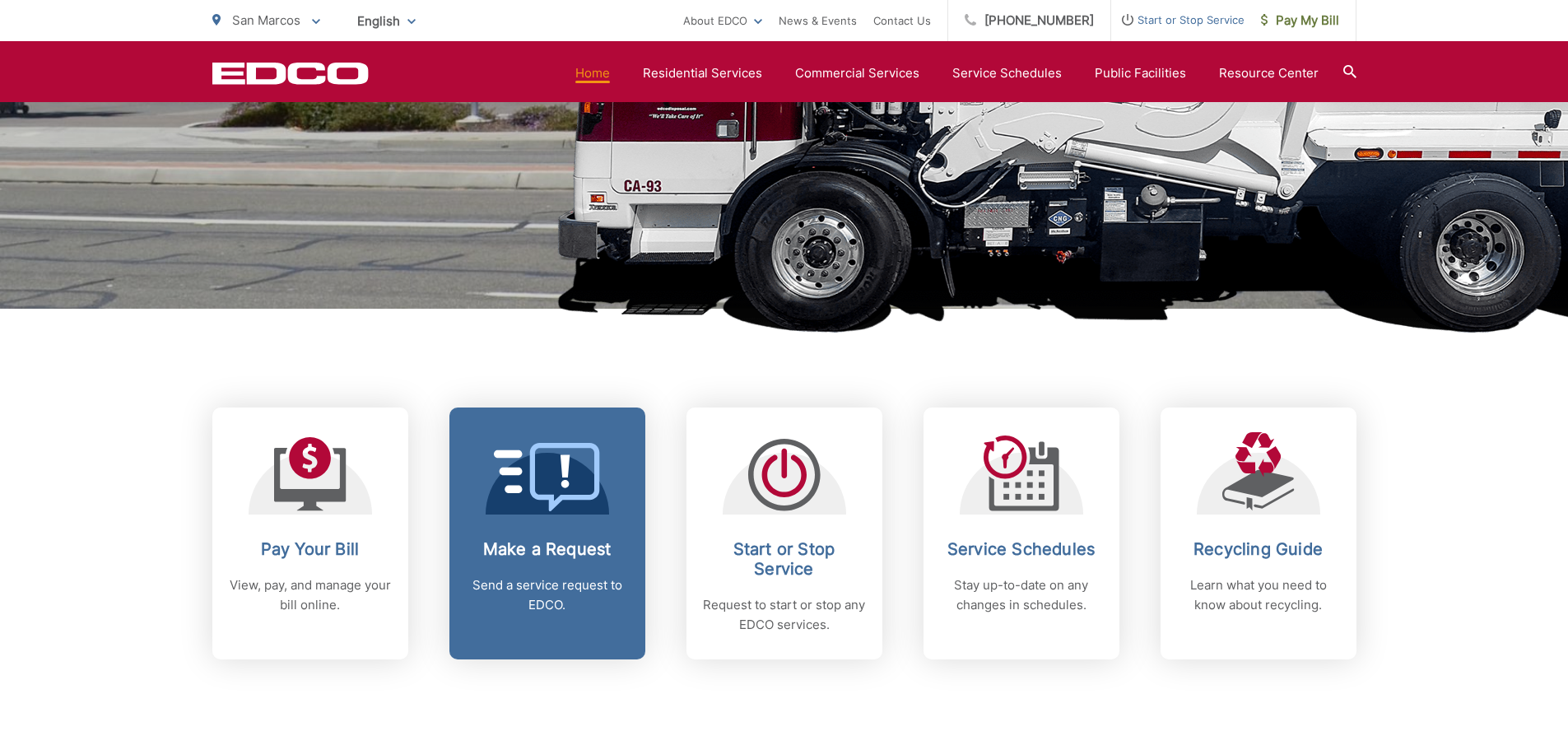
click at [537, 497] on icon at bounding box center [564, 477] width 70 height 69
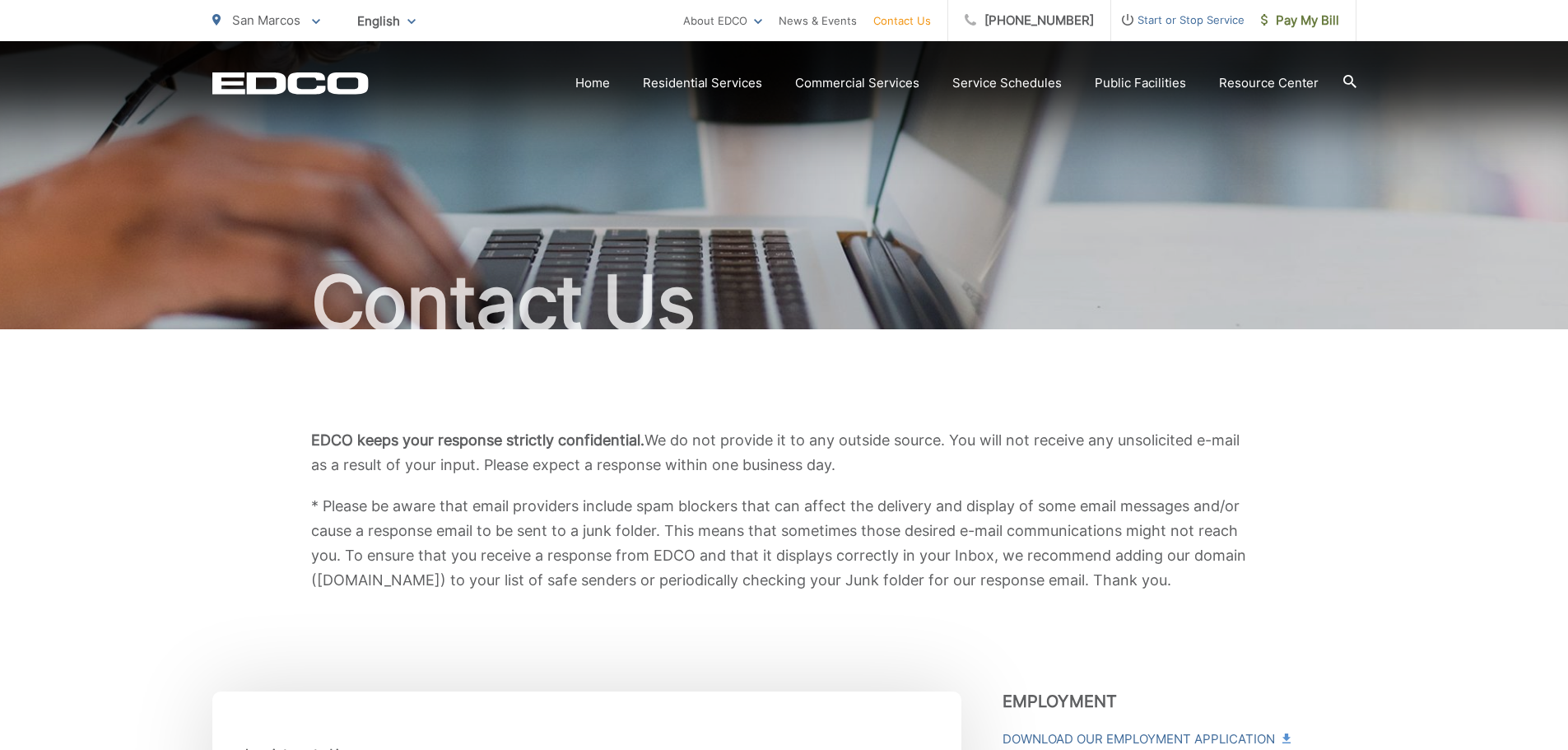
scroll to position [412, 0]
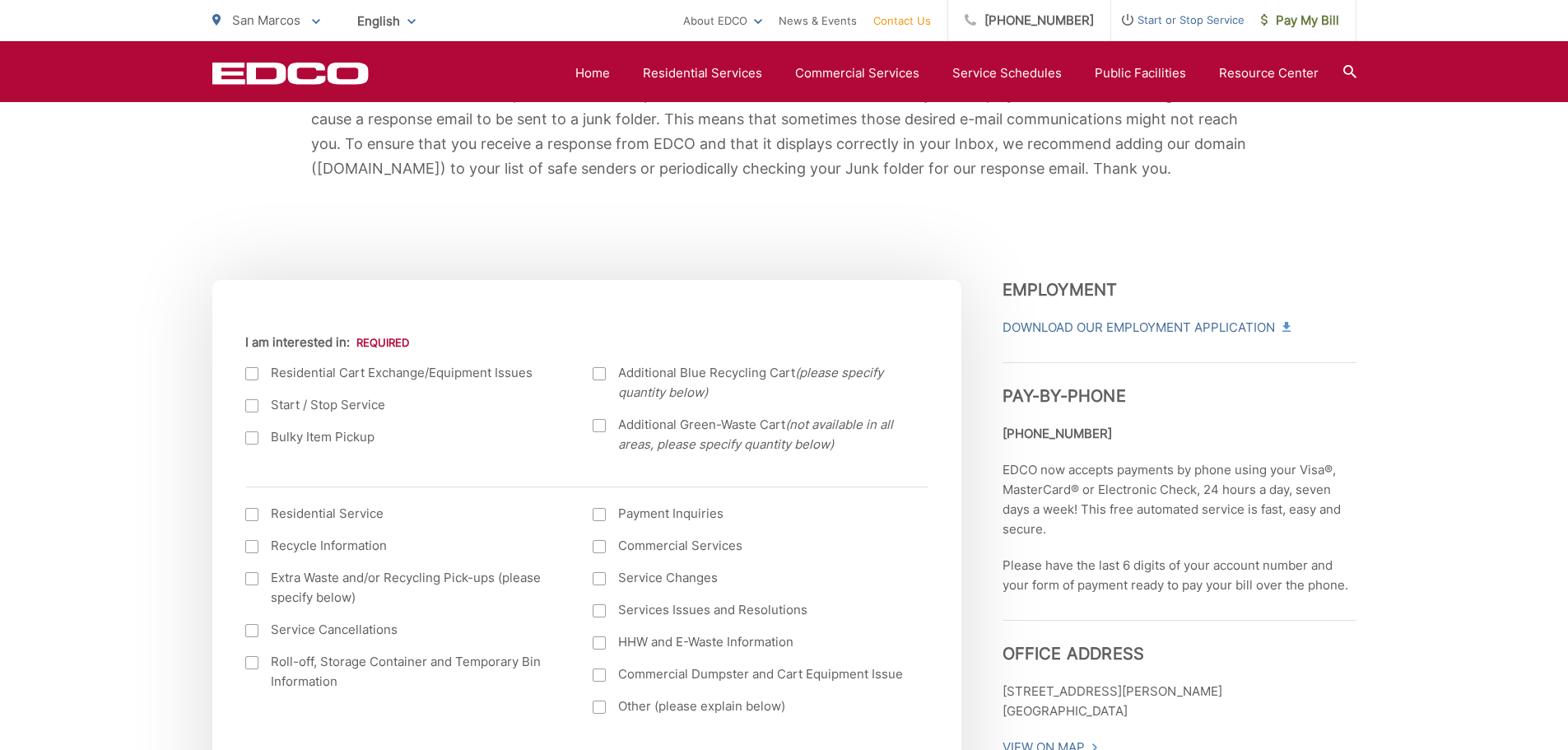
click at [253, 378] on div at bounding box center [251, 373] width 13 height 13
click at [0, 0] on input "I am interested in:" at bounding box center [0, 0] width 0 height 0
click at [256, 516] on div at bounding box center [251, 514] width 13 height 13
click at [0, 0] on input "I am interested in: (continued) *" at bounding box center [0, 0] width 0 height 0
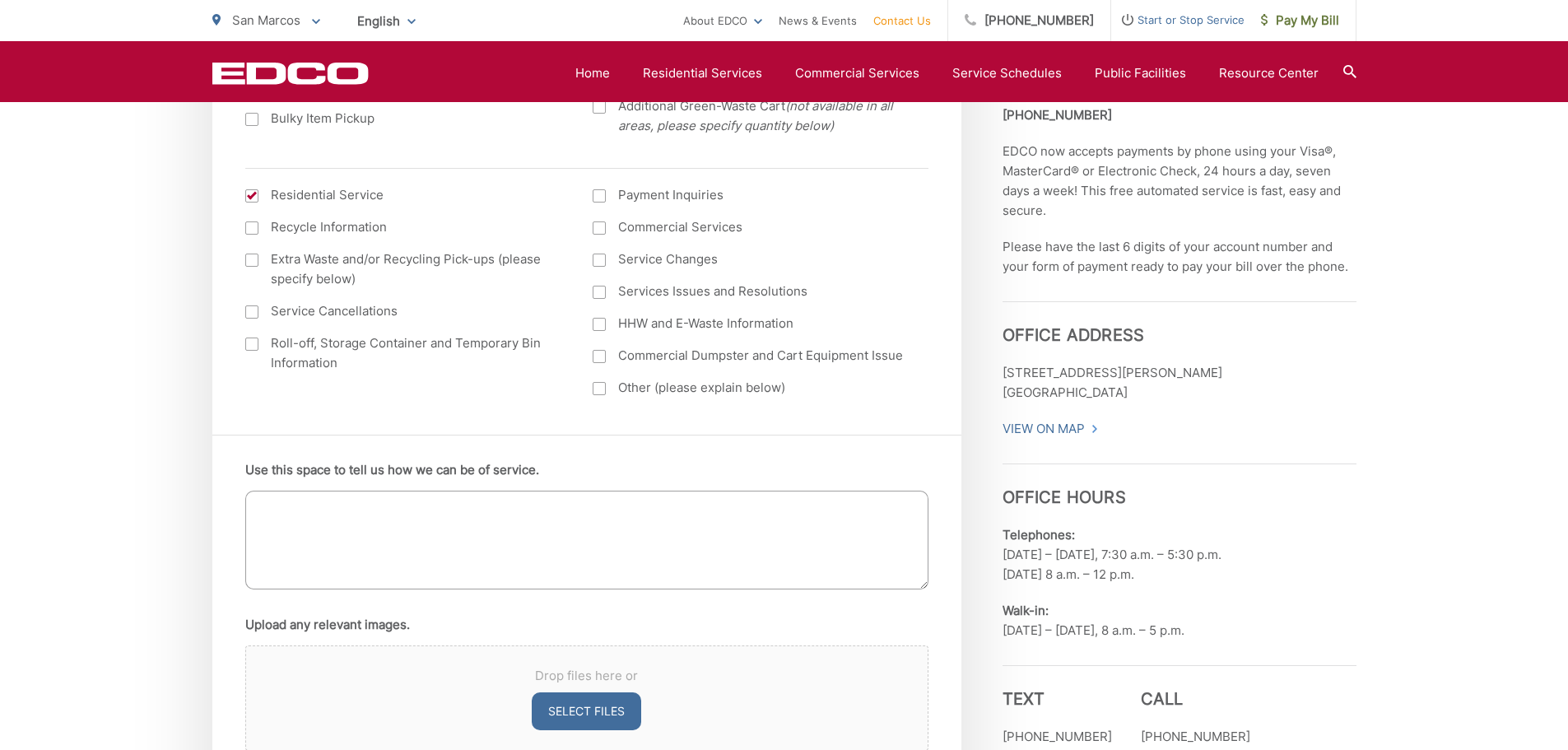
scroll to position [741, 0]
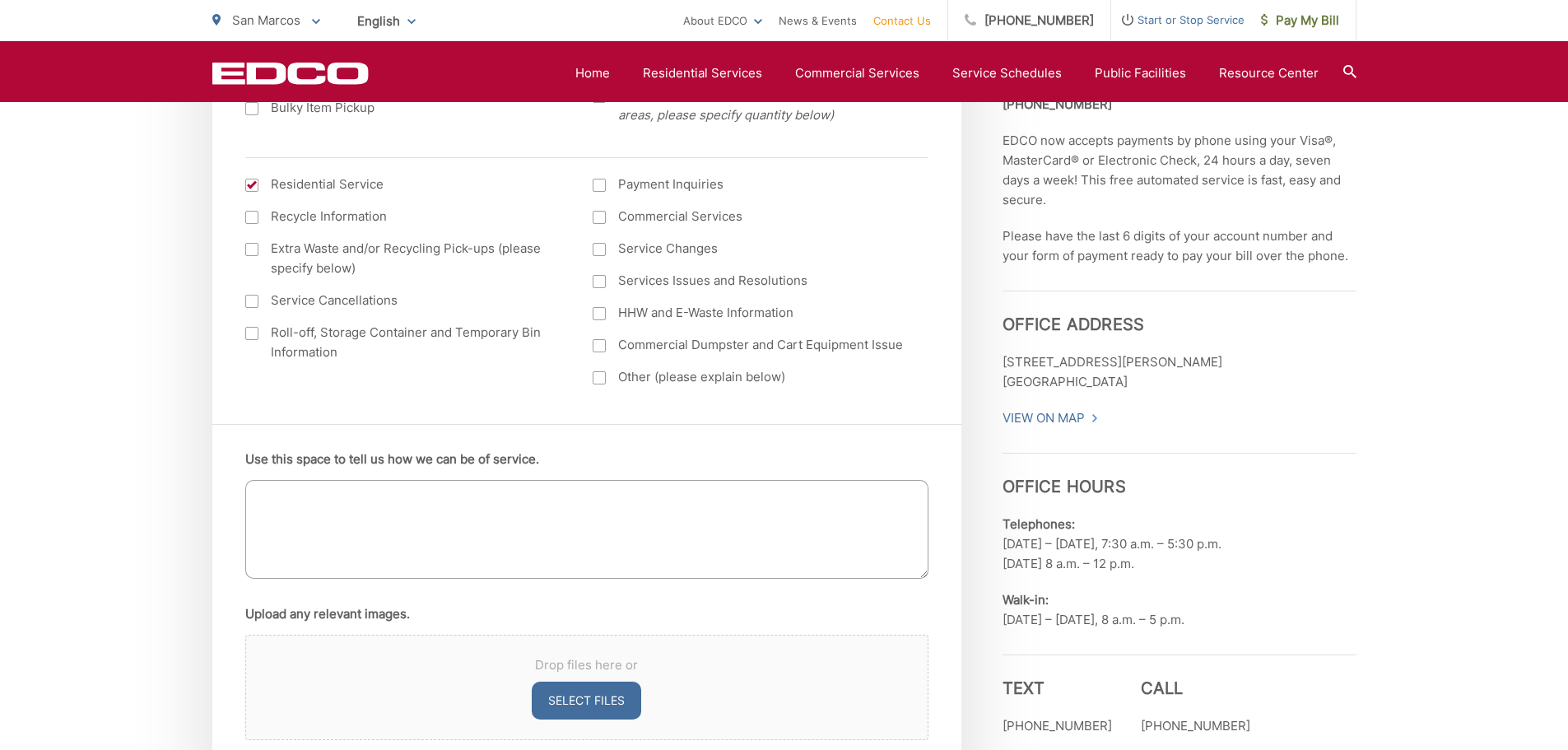
click at [600, 383] on div at bounding box center [599, 378] width 13 height 13
click at [0, 0] on input "Other (please explain below)" at bounding box center [0, 0] width 0 height 0
click at [603, 283] on div at bounding box center [599, 281] width 13 height 13
click at [0, 0] on input "Services Issues and Resolutions" at bounding box center [0, 0] width 0 height 0
click at [282, 510] on textarea "Use this space to tell us how we can be of service." at bounding box center [587, 528] width 683 height 98
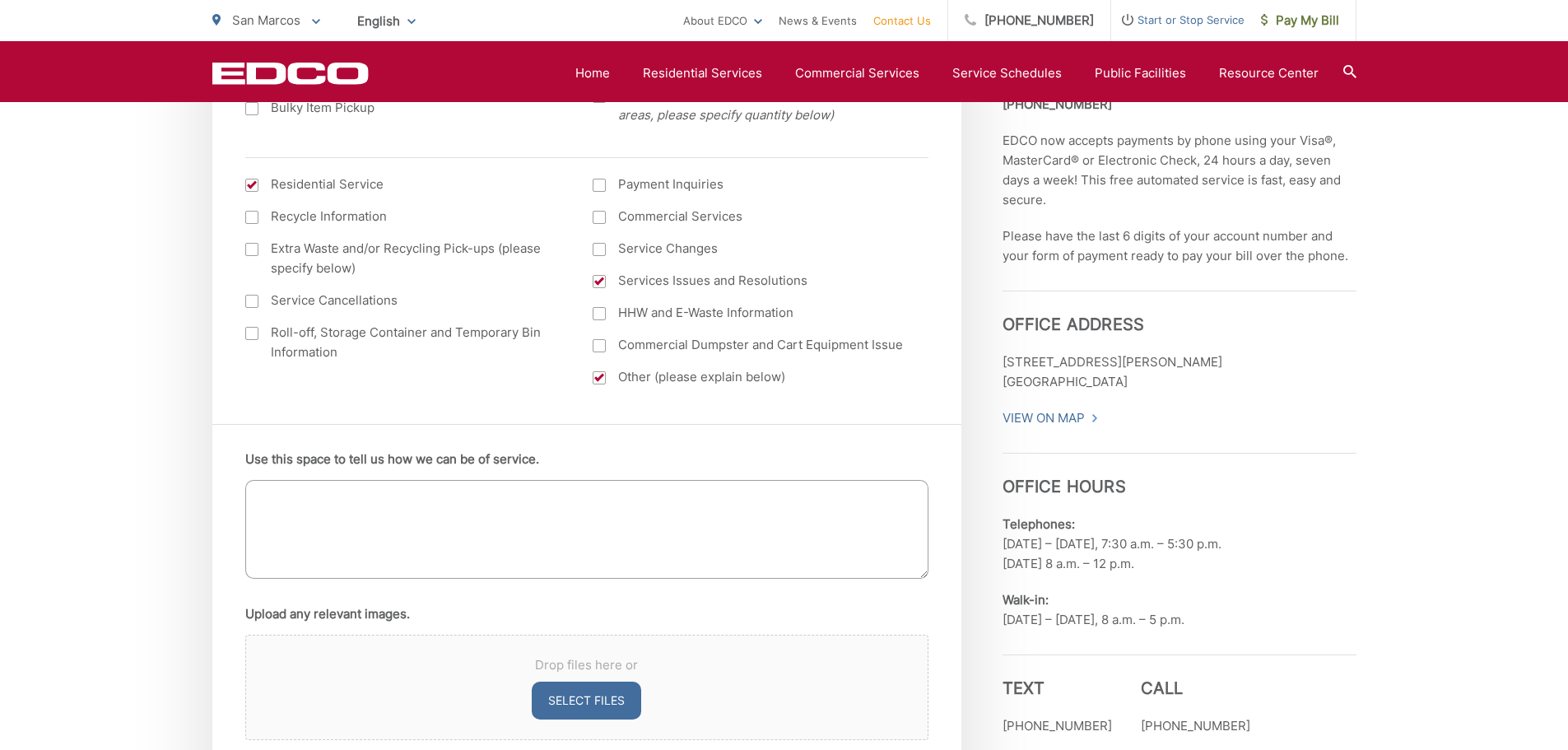
paste textarea "Hello, this is my 3rd request and hoping to get resolved this week please. My t…"
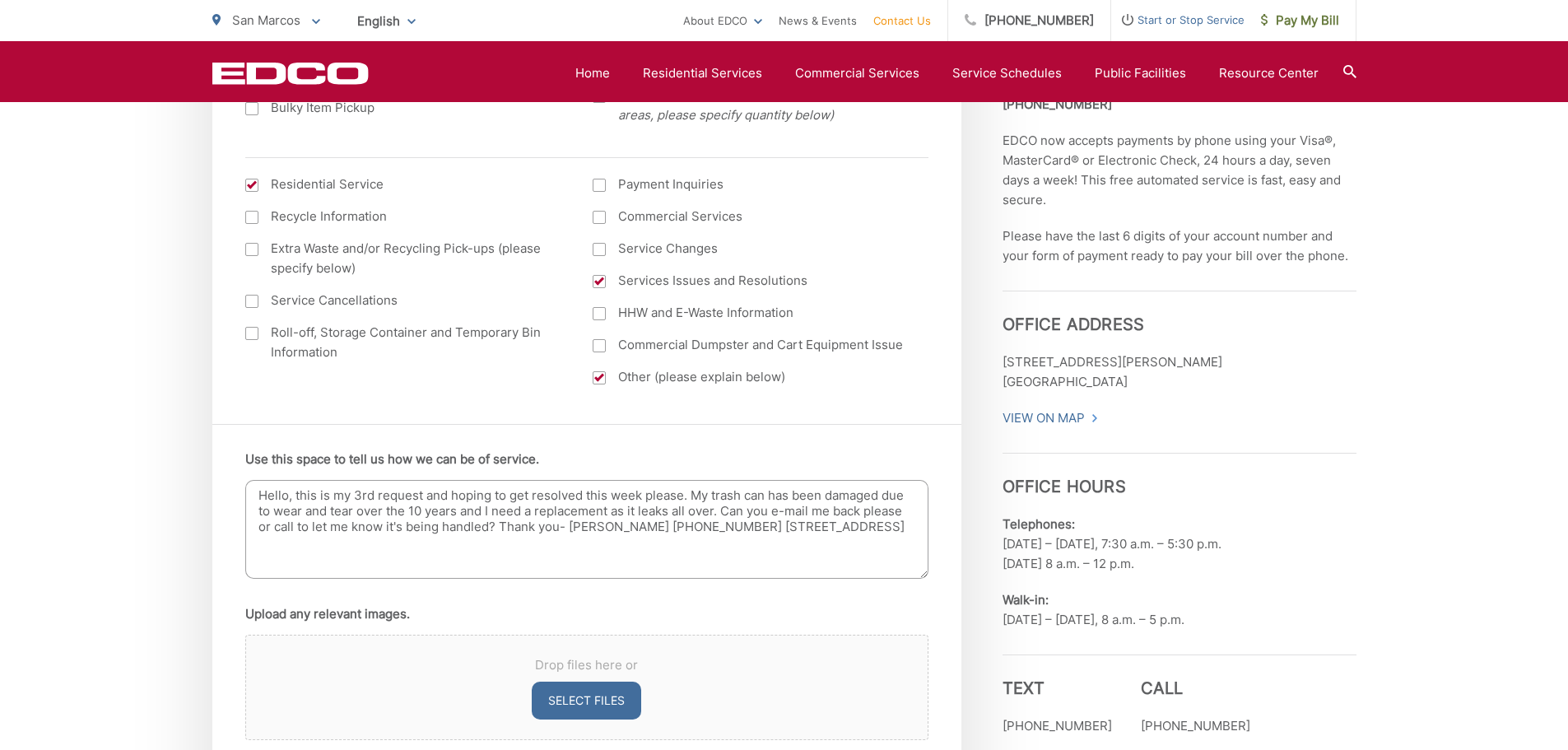
type textarea "Hello, this is my 3rd request and hoping to get resolved this week please. My t…"
click at [575, 695] on button "Select files" at bounding box center [587, 700] width 110 height 38
type input "C:\fakepath\Trash can.jpg"
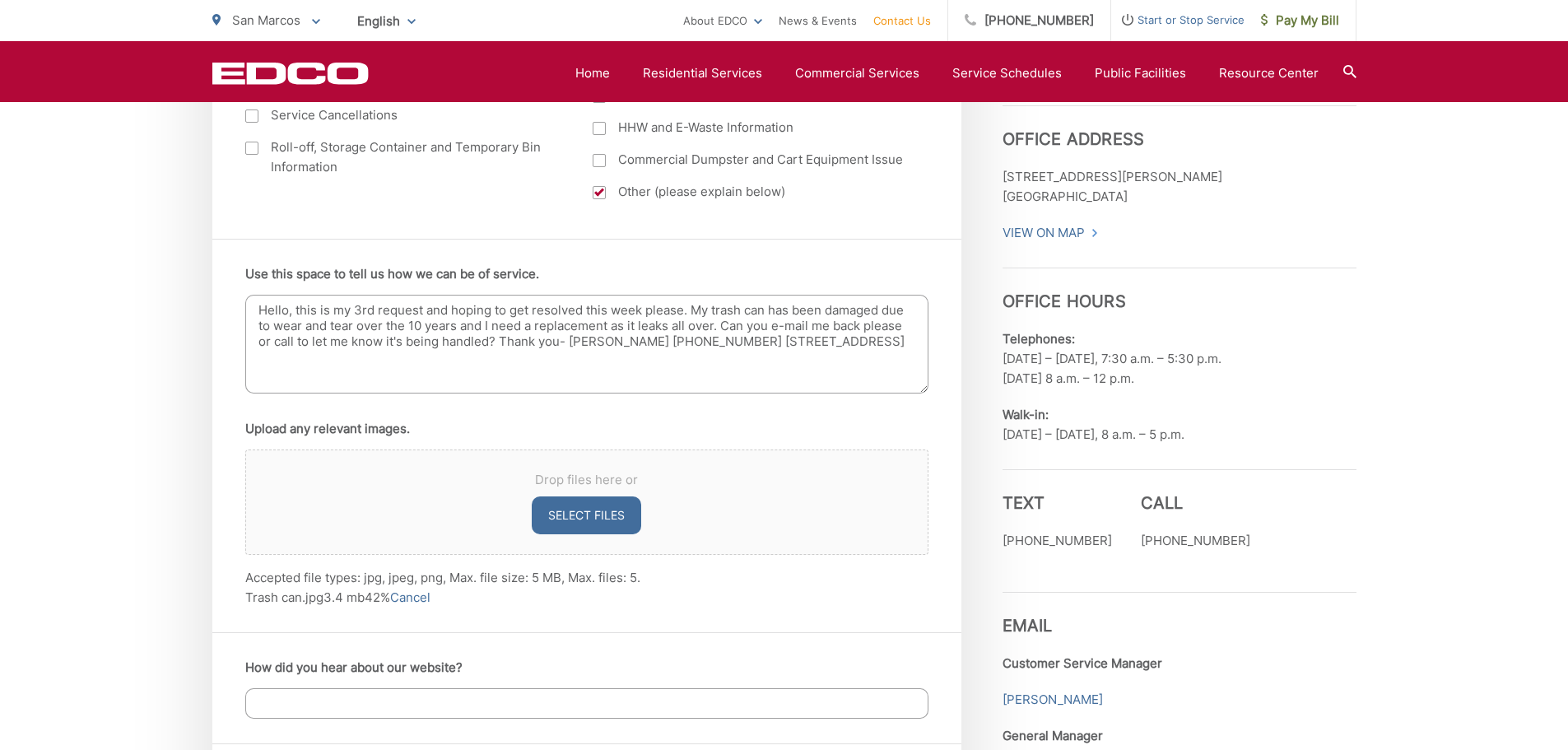
scroll to position [1070, 0]
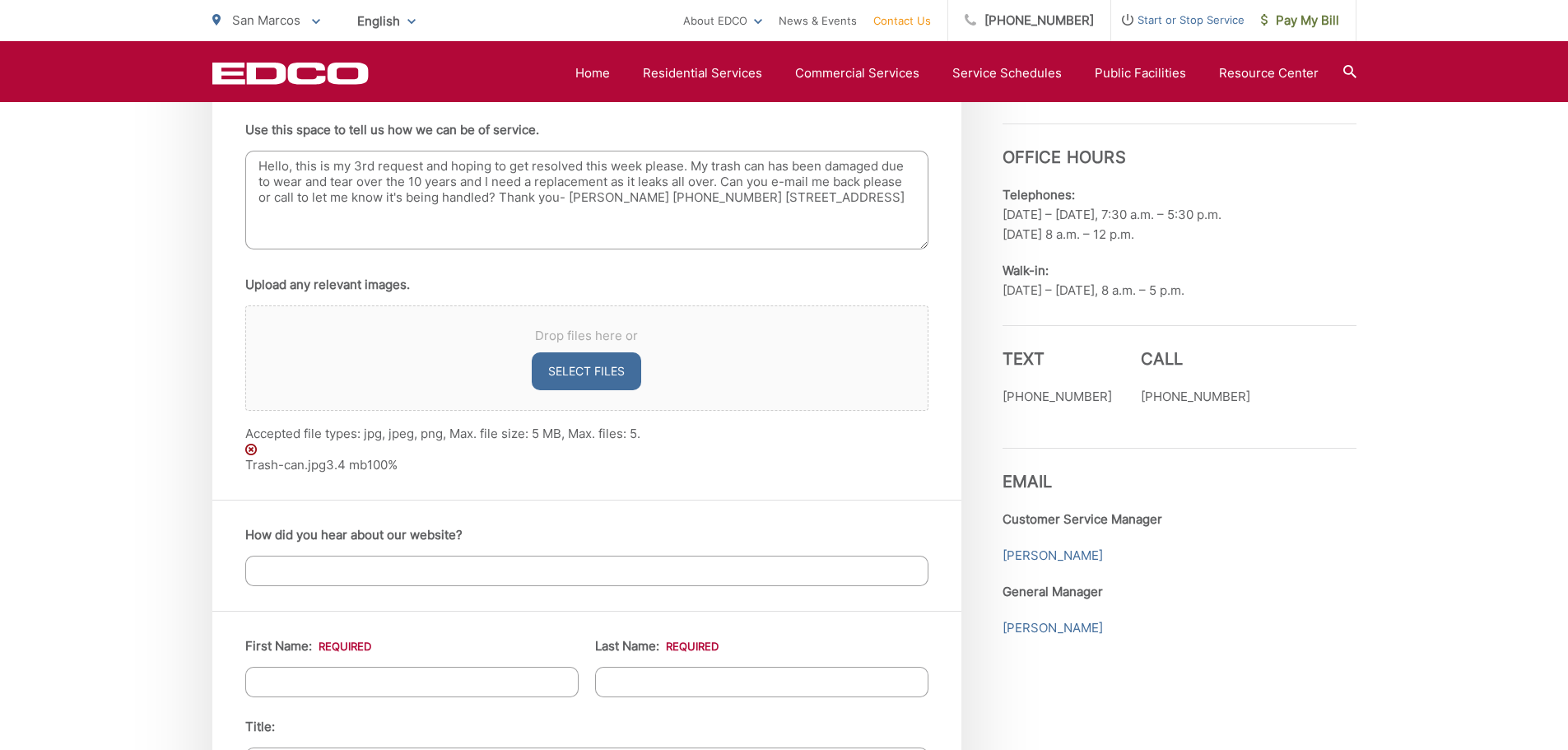
click at [303, 571] on input "How did you hear about our website?" at bounding box center [587, 571] width 683 height 31
type input "I have been using EDCO for 10 years"
click at [314, 688] on input "First Name: *" at bounding box center [411, 682] width 333 height 31
type input "[PERSON_NAME]"
click at [655, 688] on input "Last Name: *" at bounding box center [761, 682] width 333 height 31
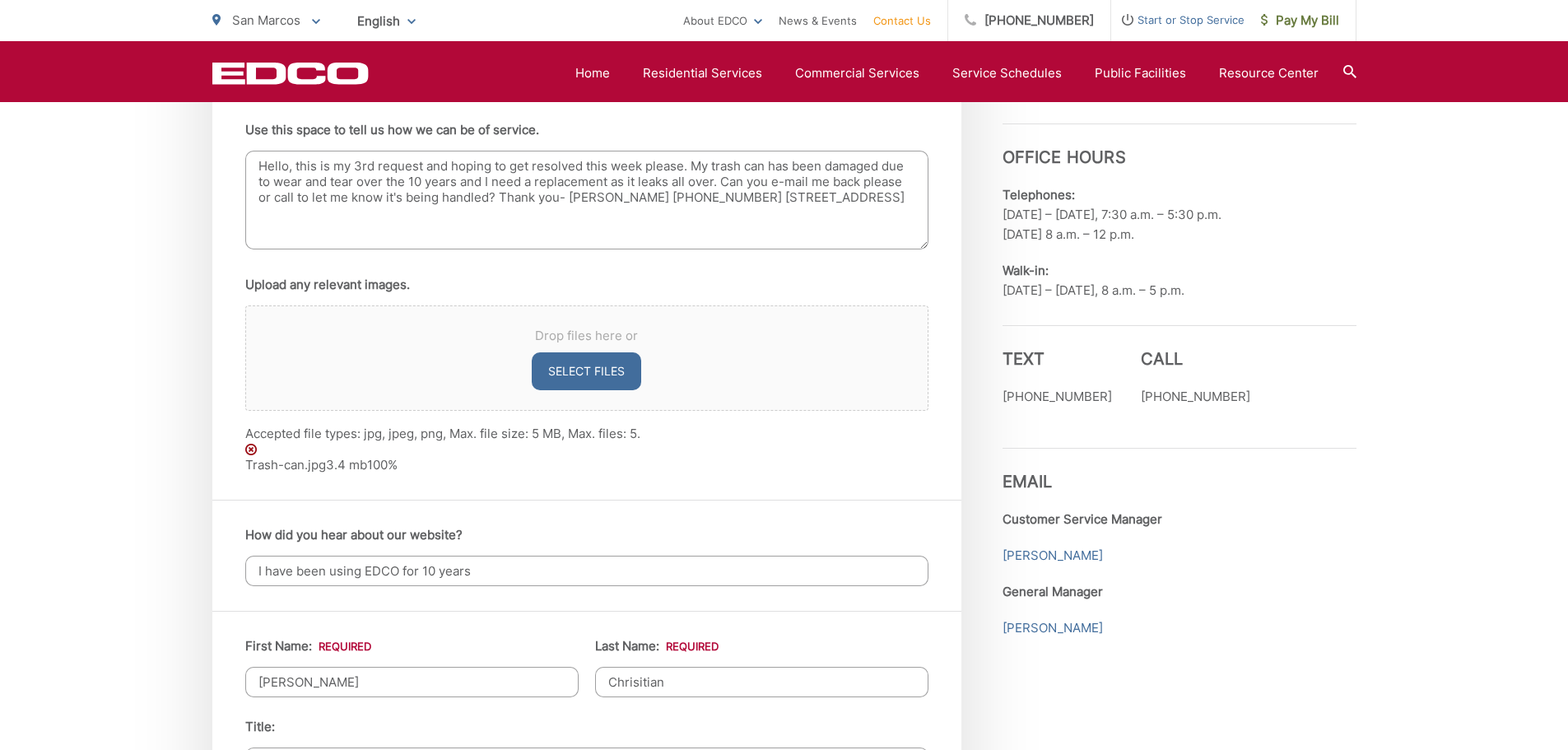
click at [689, 668] on input "Chrisitian" at bounding box center [761, 682] width 333 height 31
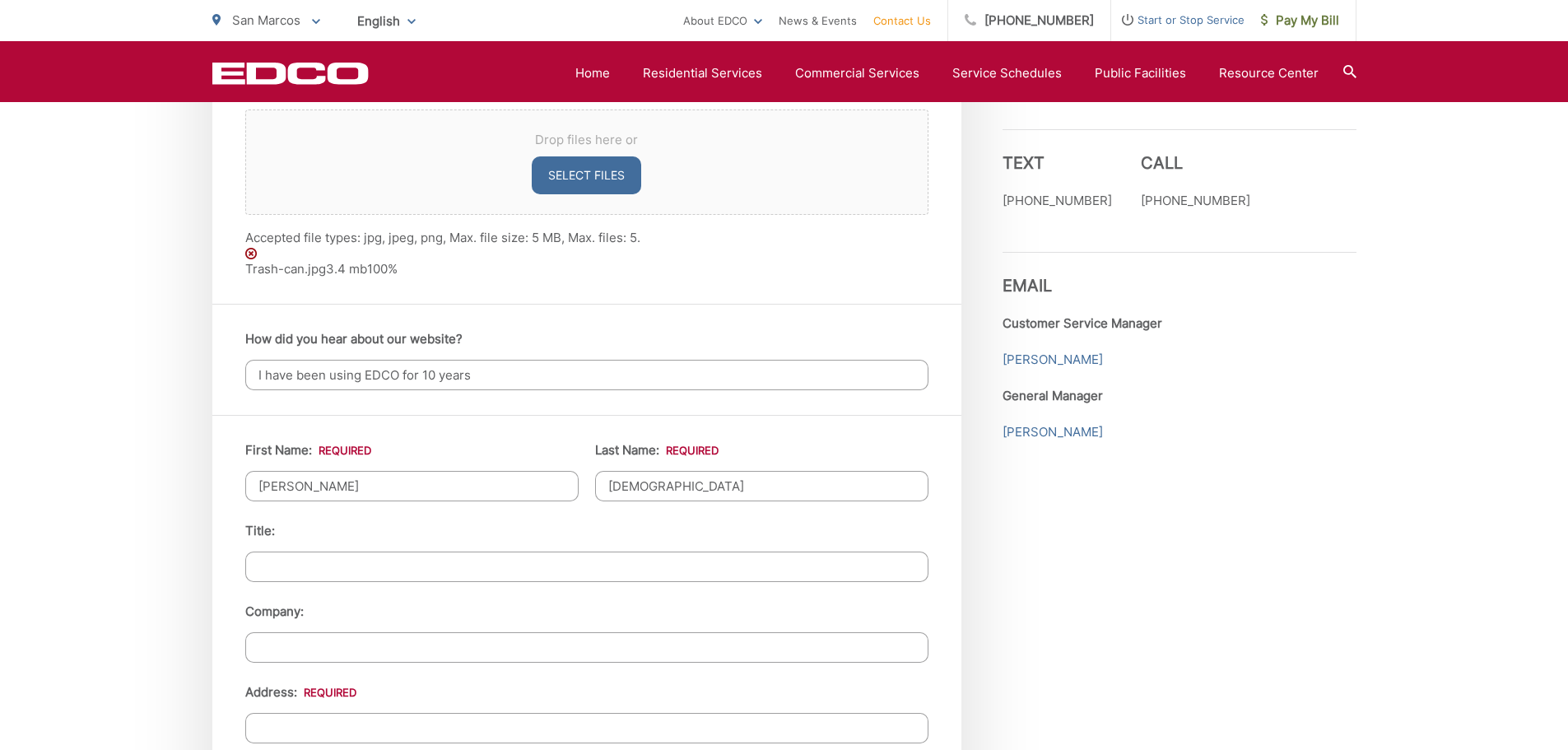
scroll to position [1399, 0]
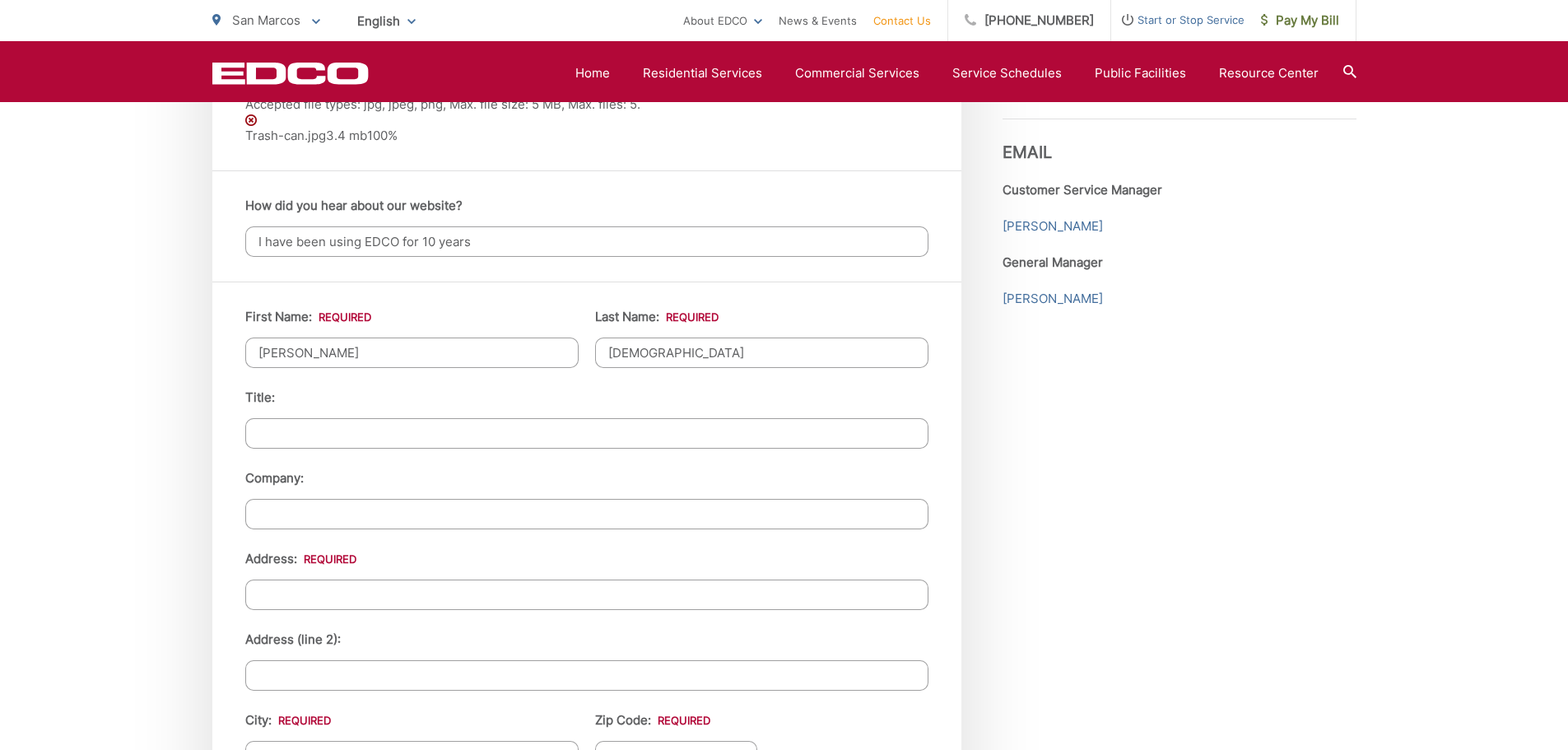
type input "[DEMOGRAPHIC_DATA]"
click at [294, 589] on input "Address: *" at bounding box center [587, 595] width 683 height 31
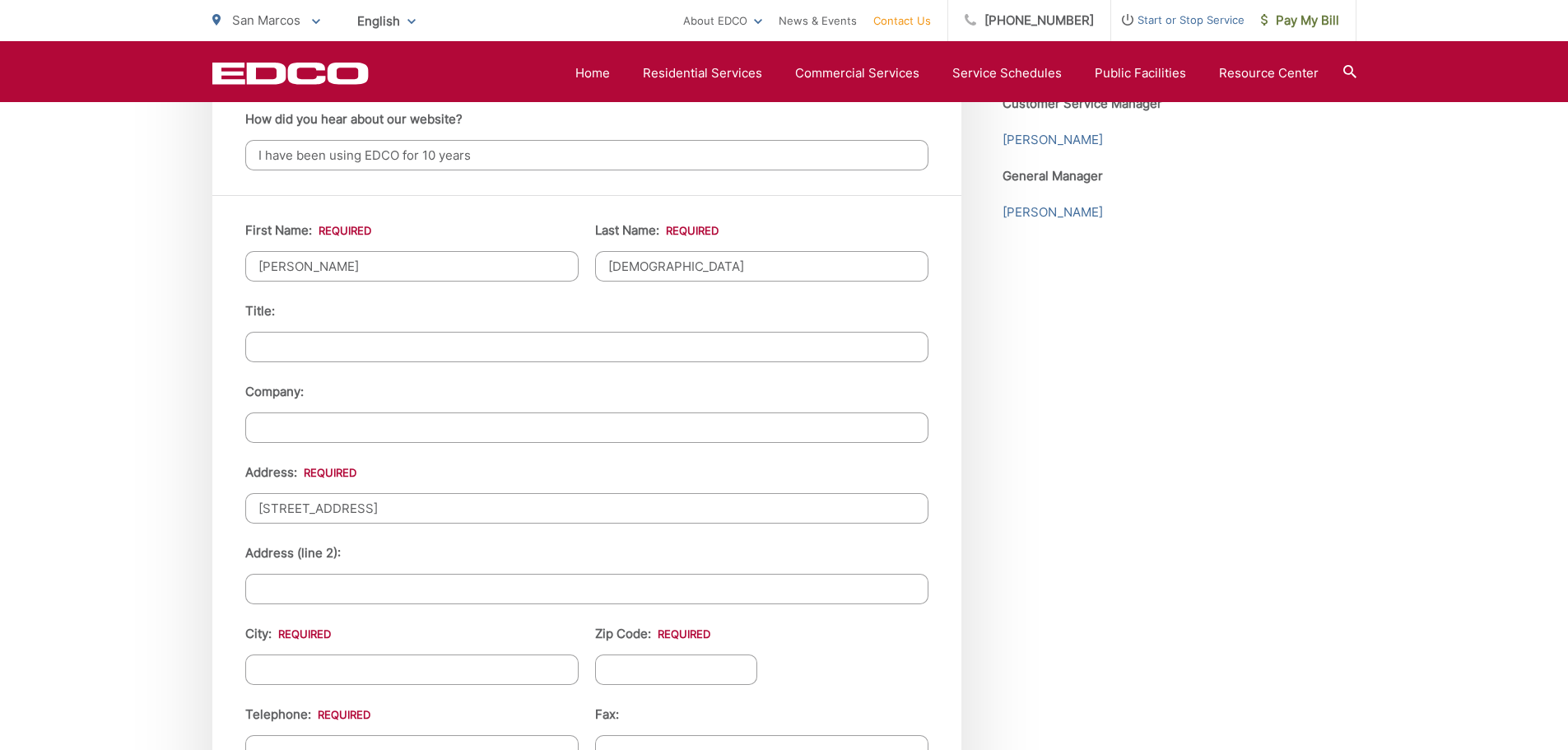
scroll to position [1563, 0]
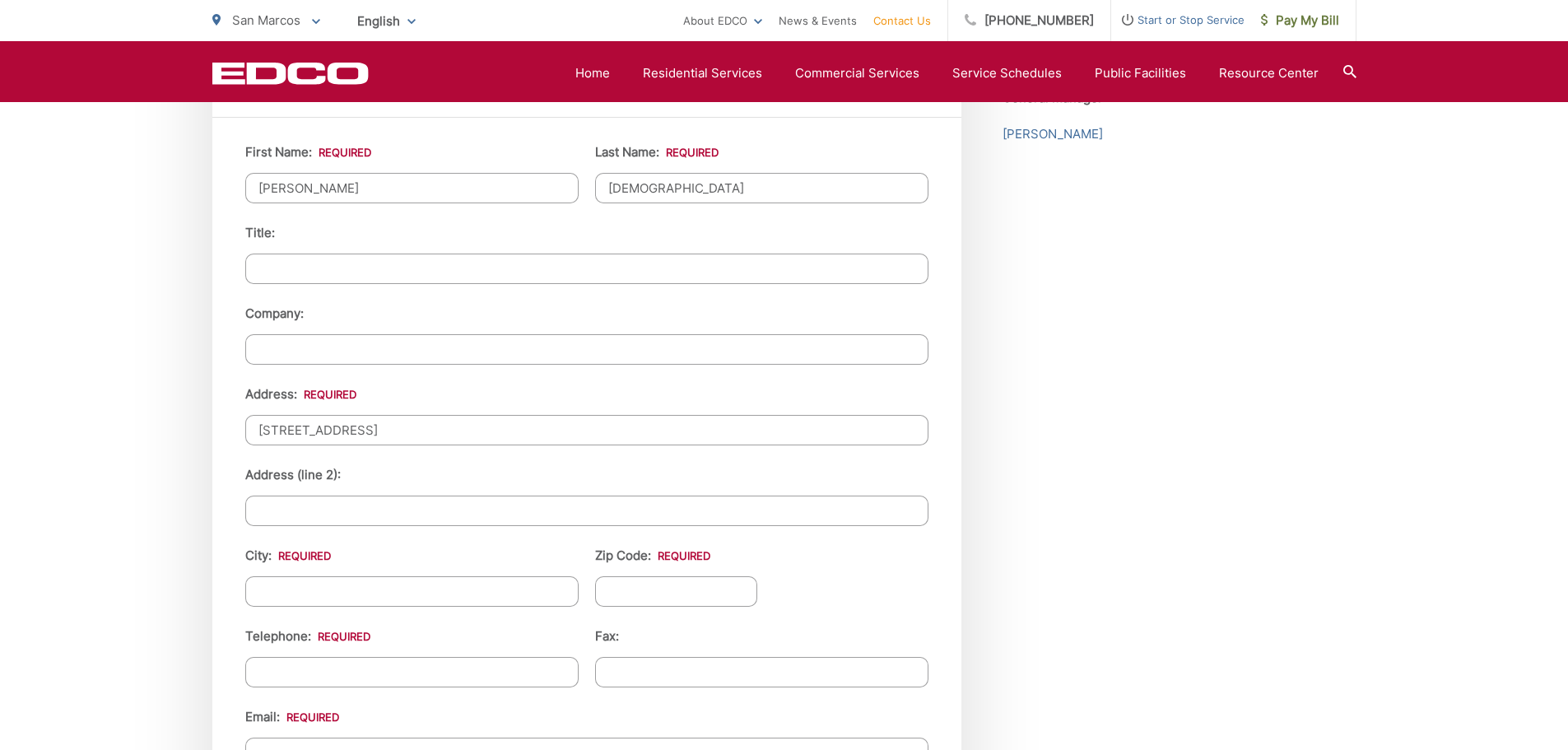
type input "[STREET_ADDRESS]"
click at [268, 589] on input "City: *" at bounding box center [411, 592] width 333 height 31
type input "San Marcos"
click at [600, 586] on input "Zip Code: *" at bounding box center [677, 592] width 163 height 31
type input "92078"
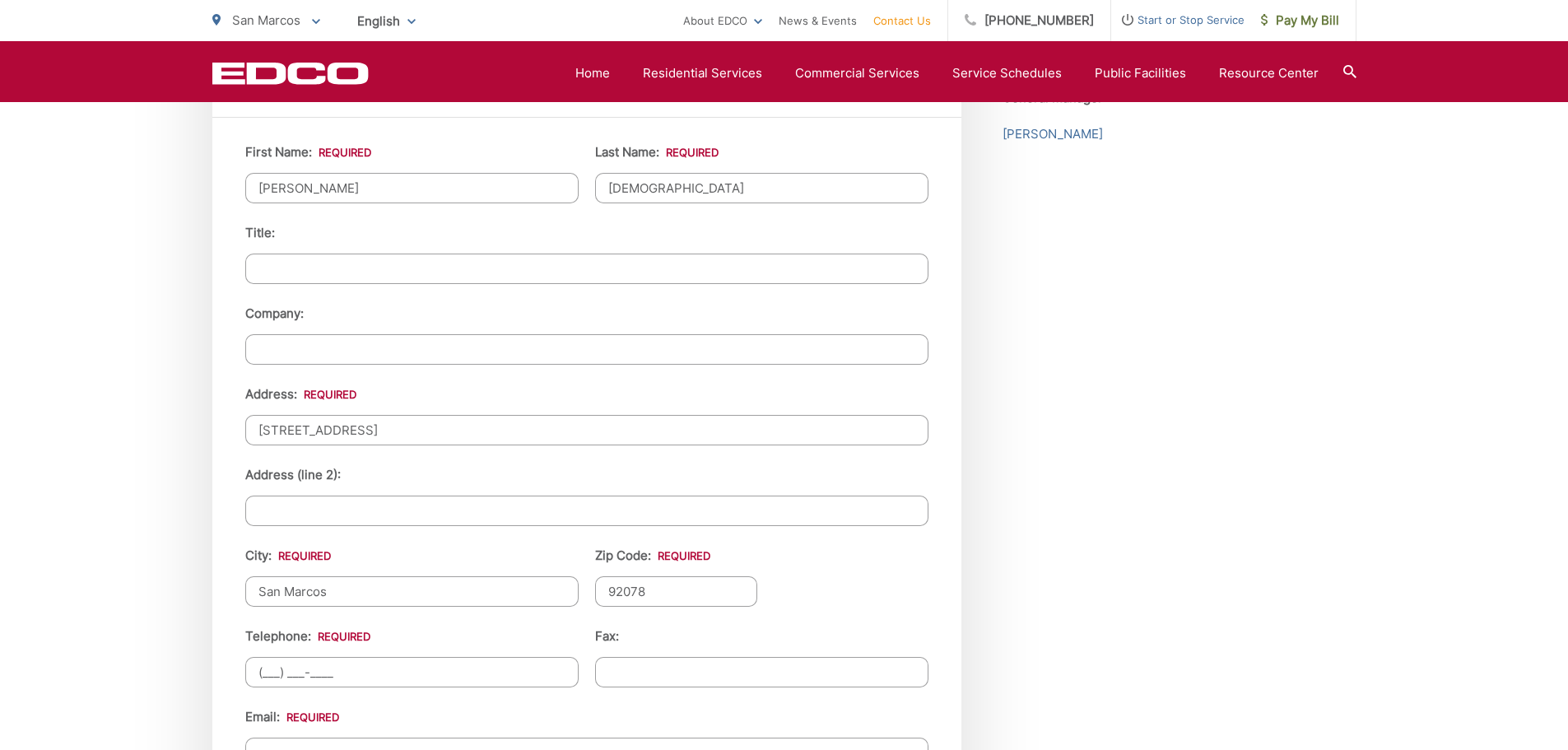
click at [373, 673] on input "(___) ___-____" at bounding box center [411, 672] width 333 height 31
type input "[PHONE_NUMBER]"
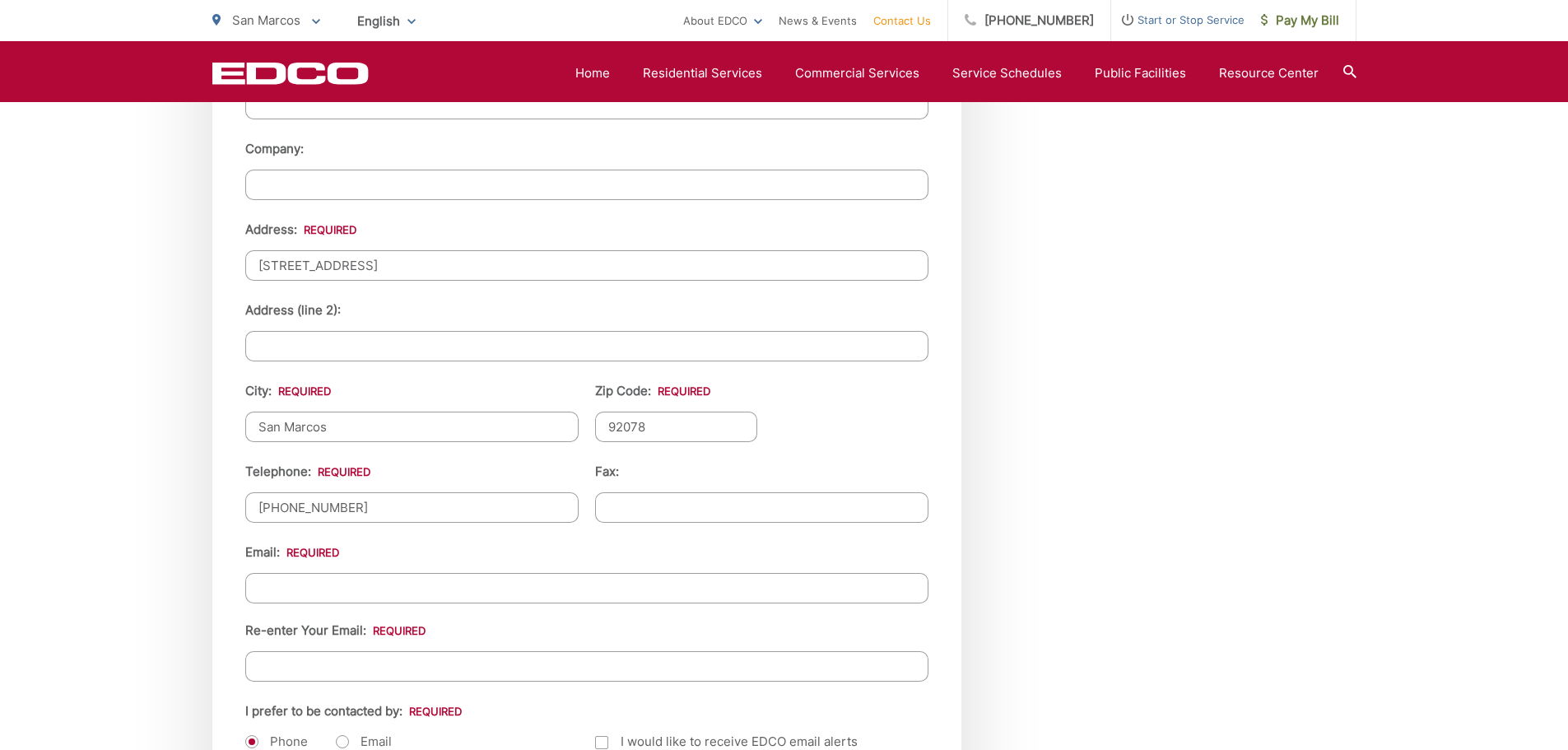
click at [362, 587] on input "Email *" at bounding box center [587, 588] width 683 height 31
type input "[EMAIL_ADDRESS][DOMAIN_NAME]"
click at [360, 665] on input "Re-enter Your Email:" at bounding box center [587, 666] width 683 height 31
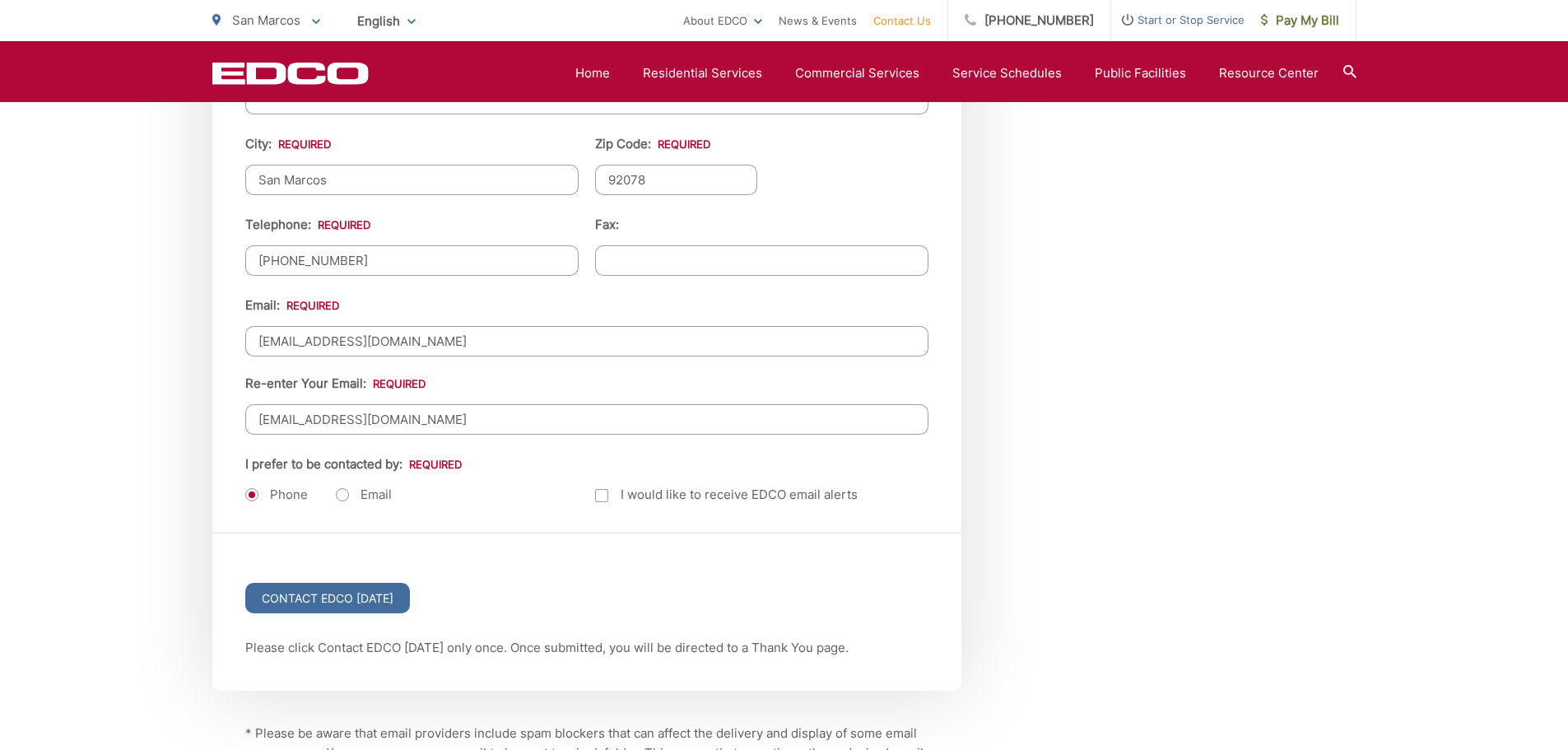
type input "papayabeach001@gmail.com"
click at [347, 491] on label "Email" at bounding box center [363, 494] width 56 height 16
radio input "true"
click at [607, 498] on div at bounding box center [601, 495] width 13 height 13
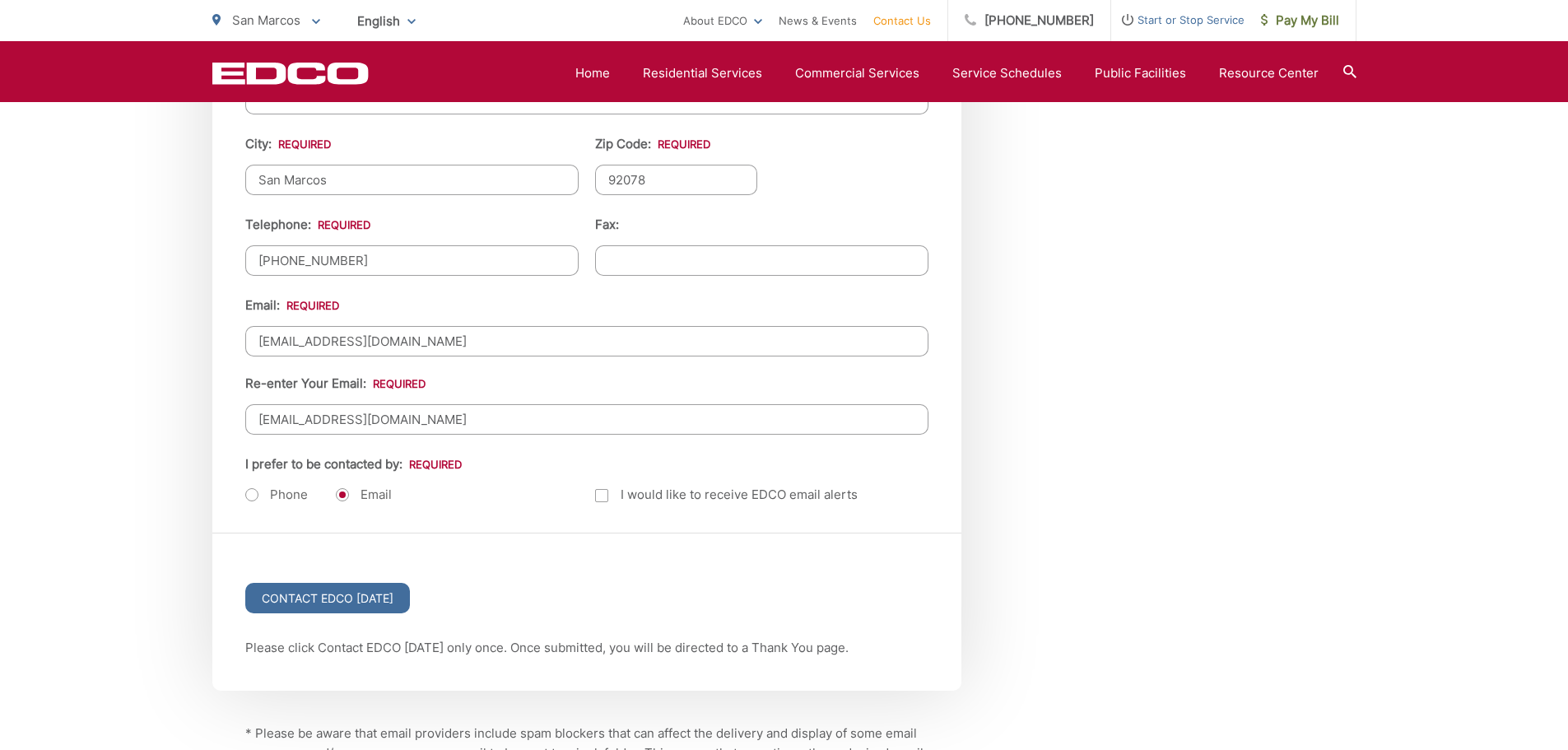
click at [0, 0] on input "Email Alerts" at bounding box center [0, 0] width 0 height 0
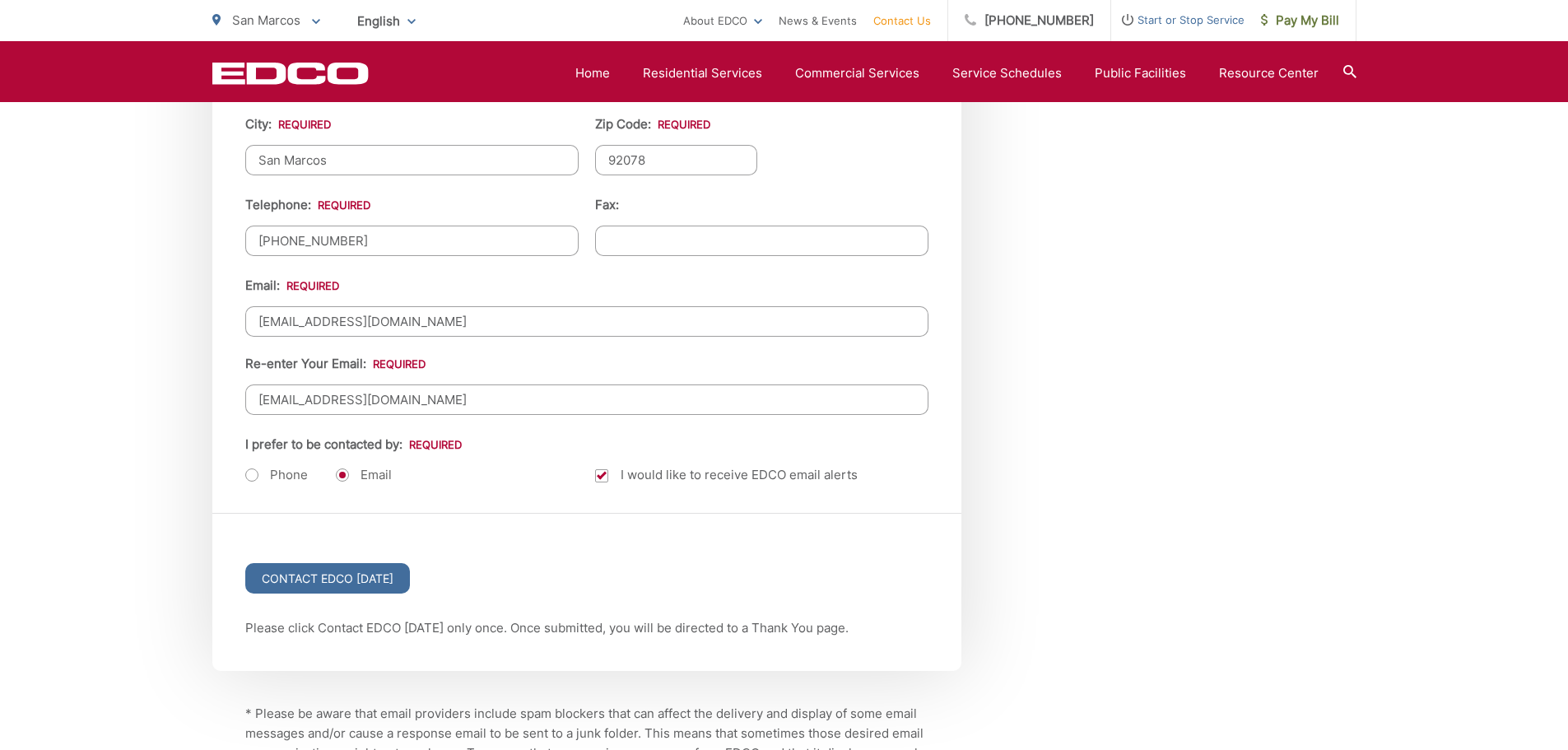
scroll to position [2057, 0]
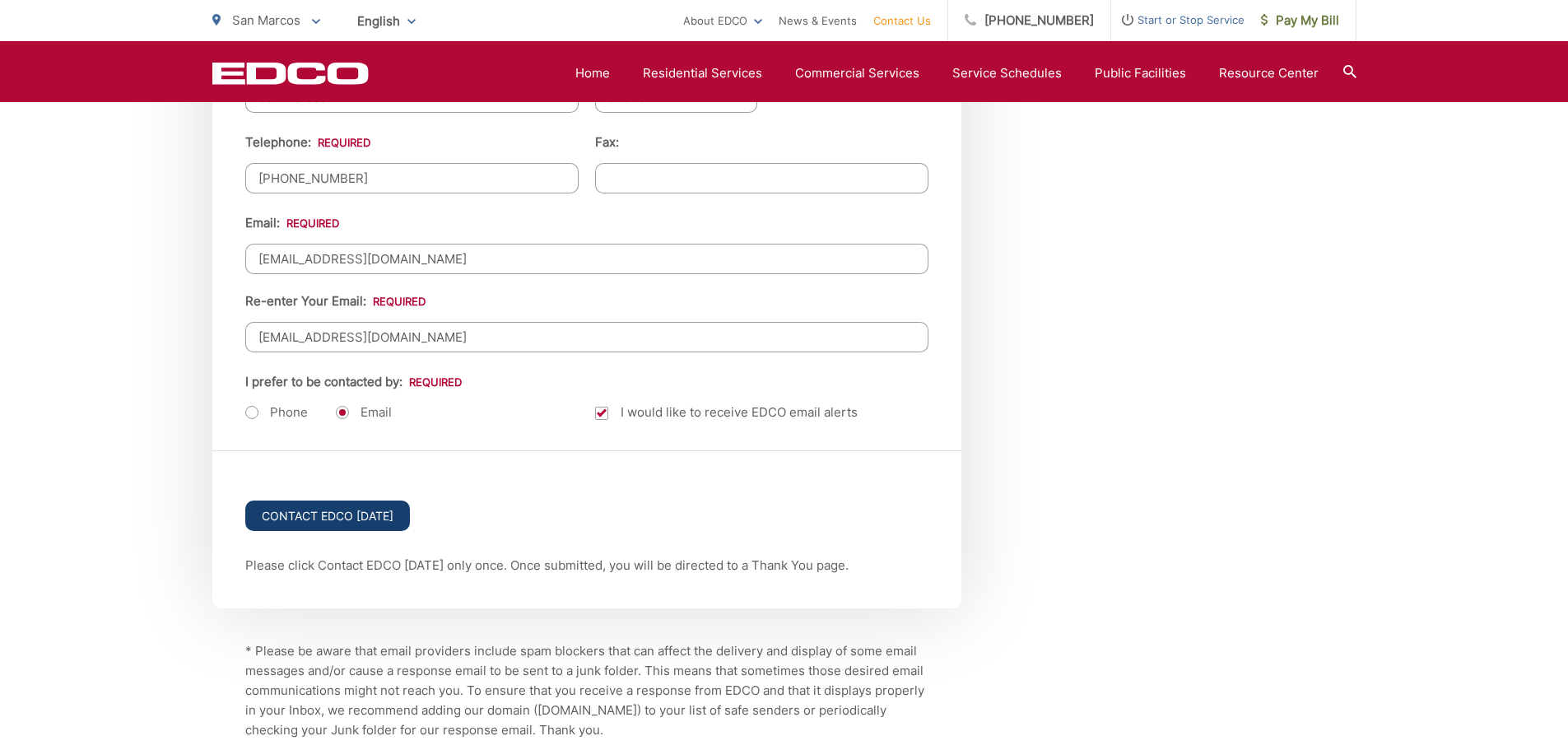
click at [336, 514] on input "Contact EDCO Today" at bounding box center [327, 515] width 164 height 31
